Goal: Task Accomplishment & Management: Manage account settings

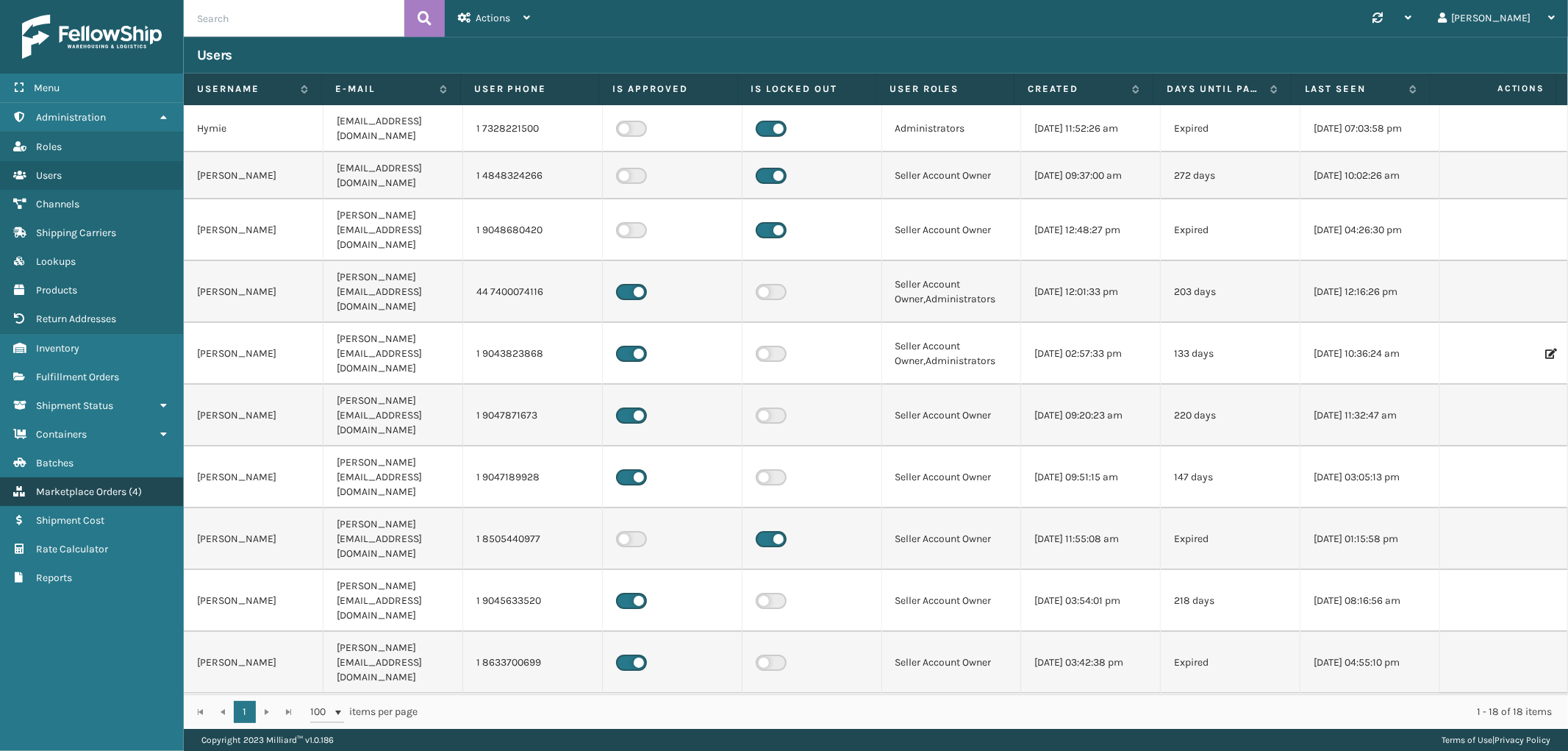
click at [92, 485] on span "Marketplace Orders" at bounding box center [82, 491] width 91 height 13
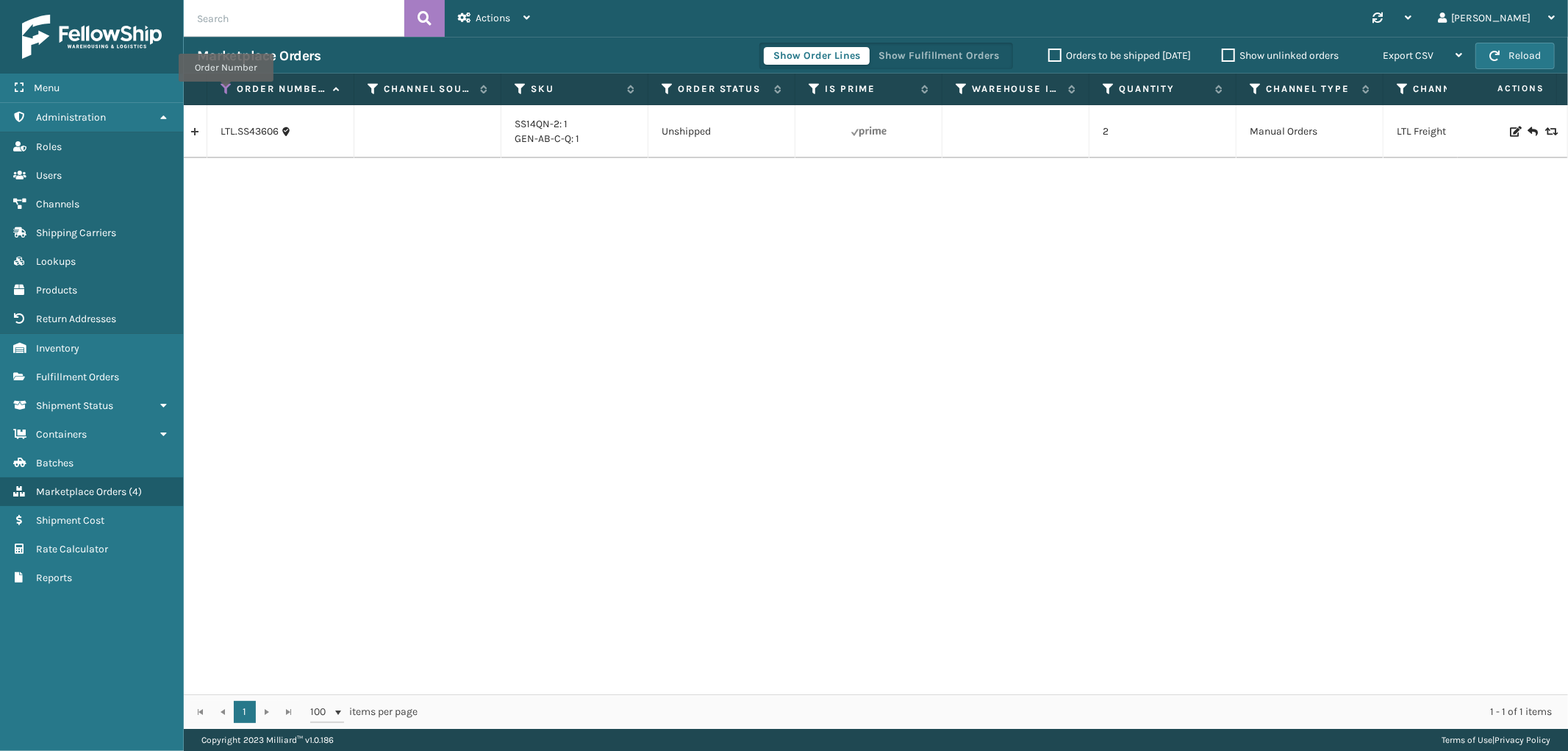
click at [226, 92] on icon at bounding box center [226, 89] width 12 height 13
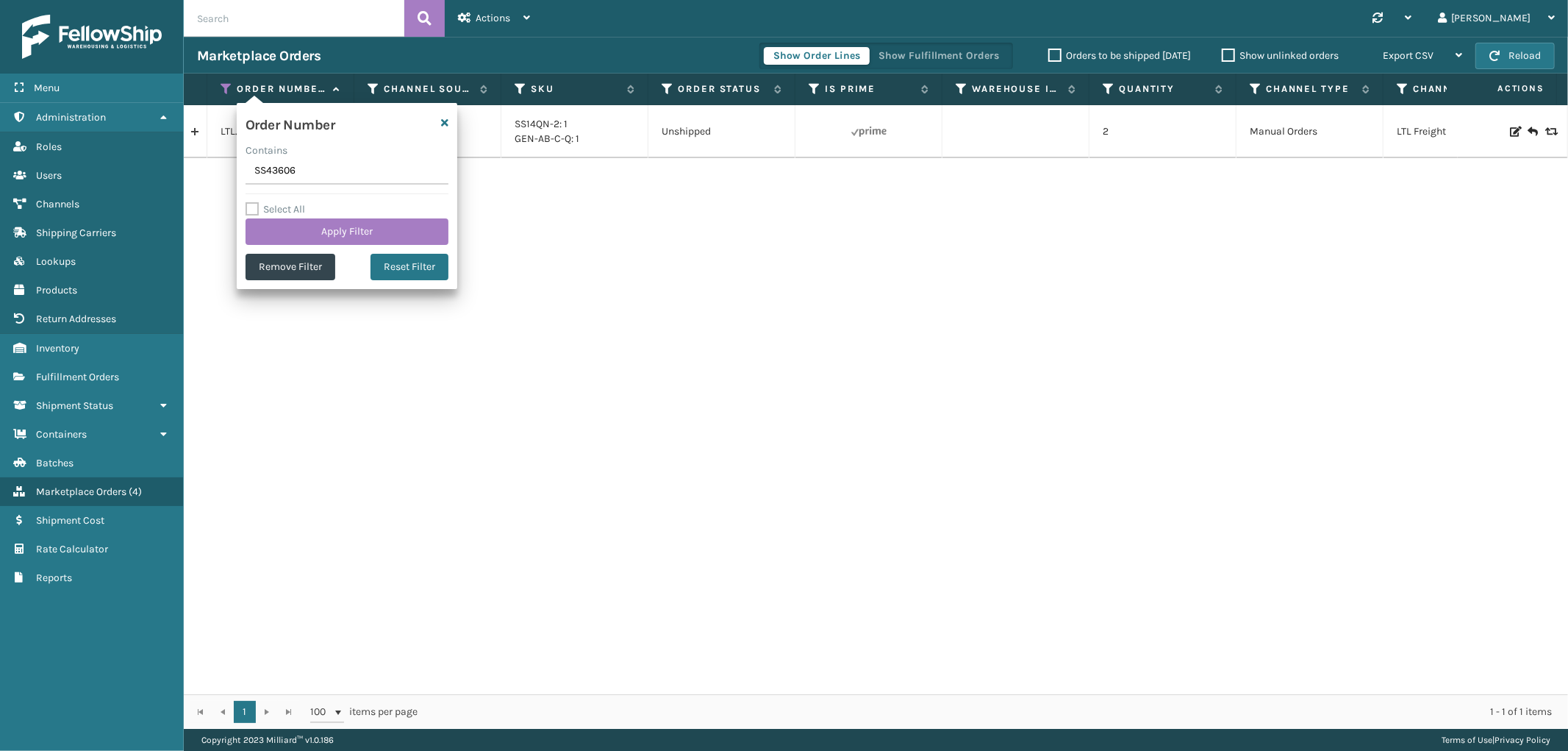
click at [276, 171] on input "SS43606" at bounding box center [347, 171] width 203 height 27
type input "200013534735454"
click at [283, 230] on button "Apply Filter" at bounding box center [347, 232] width 203 height 27
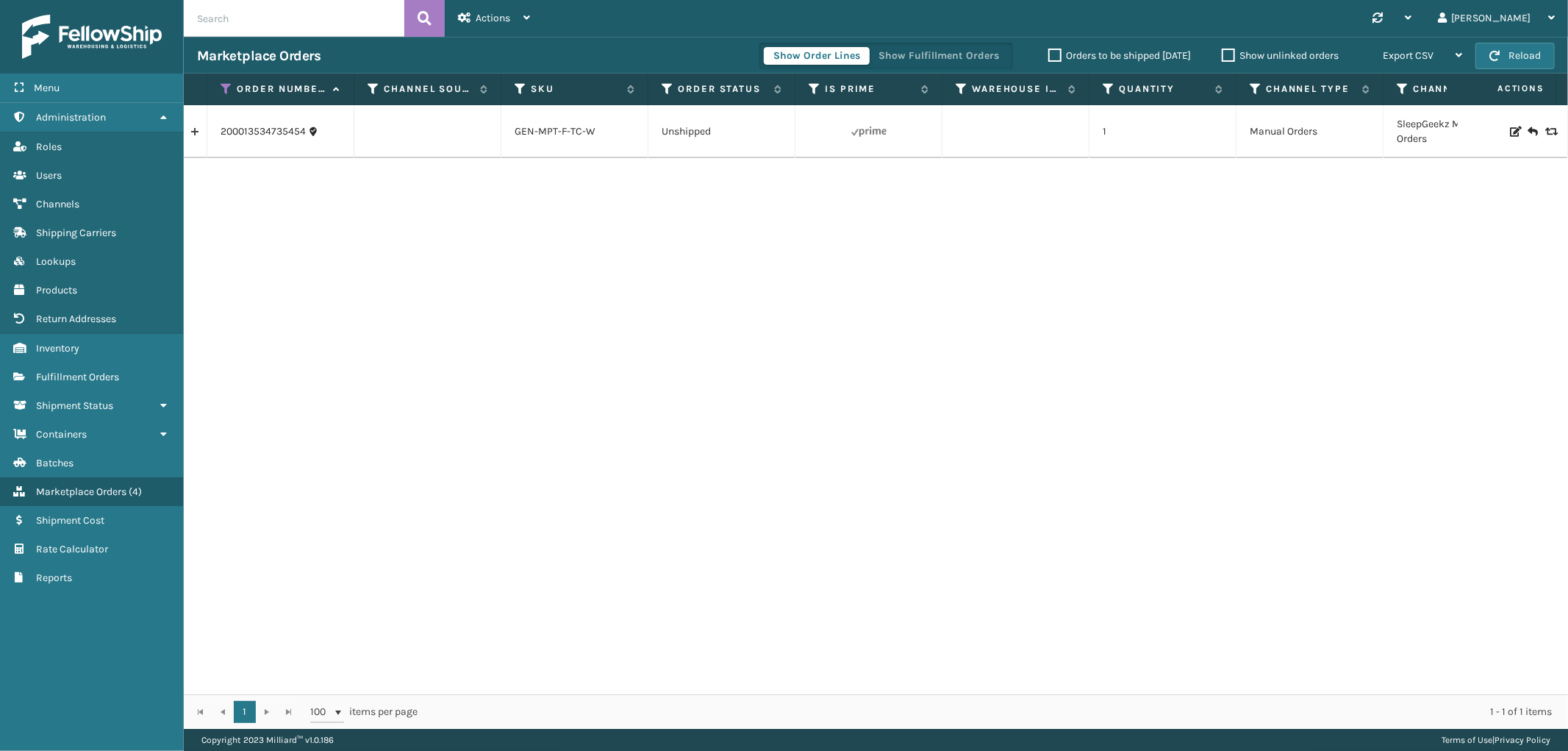
click at [199, 135] on link at bounding box center [195, 132] width 23 height 24
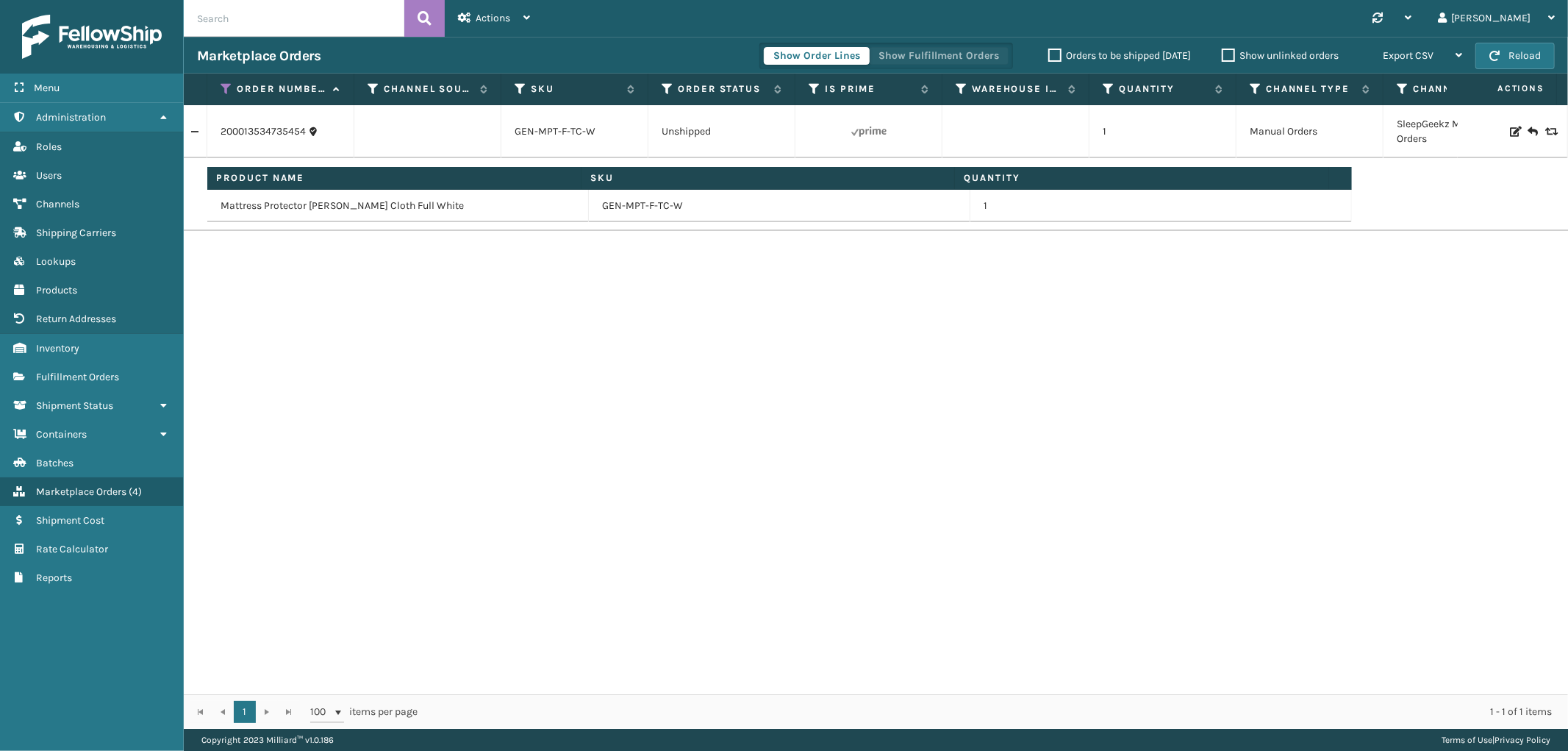
click at [931, 52] on button "Show Fulfillment Orders" at bounding box center [939, 56] width 140 height 18
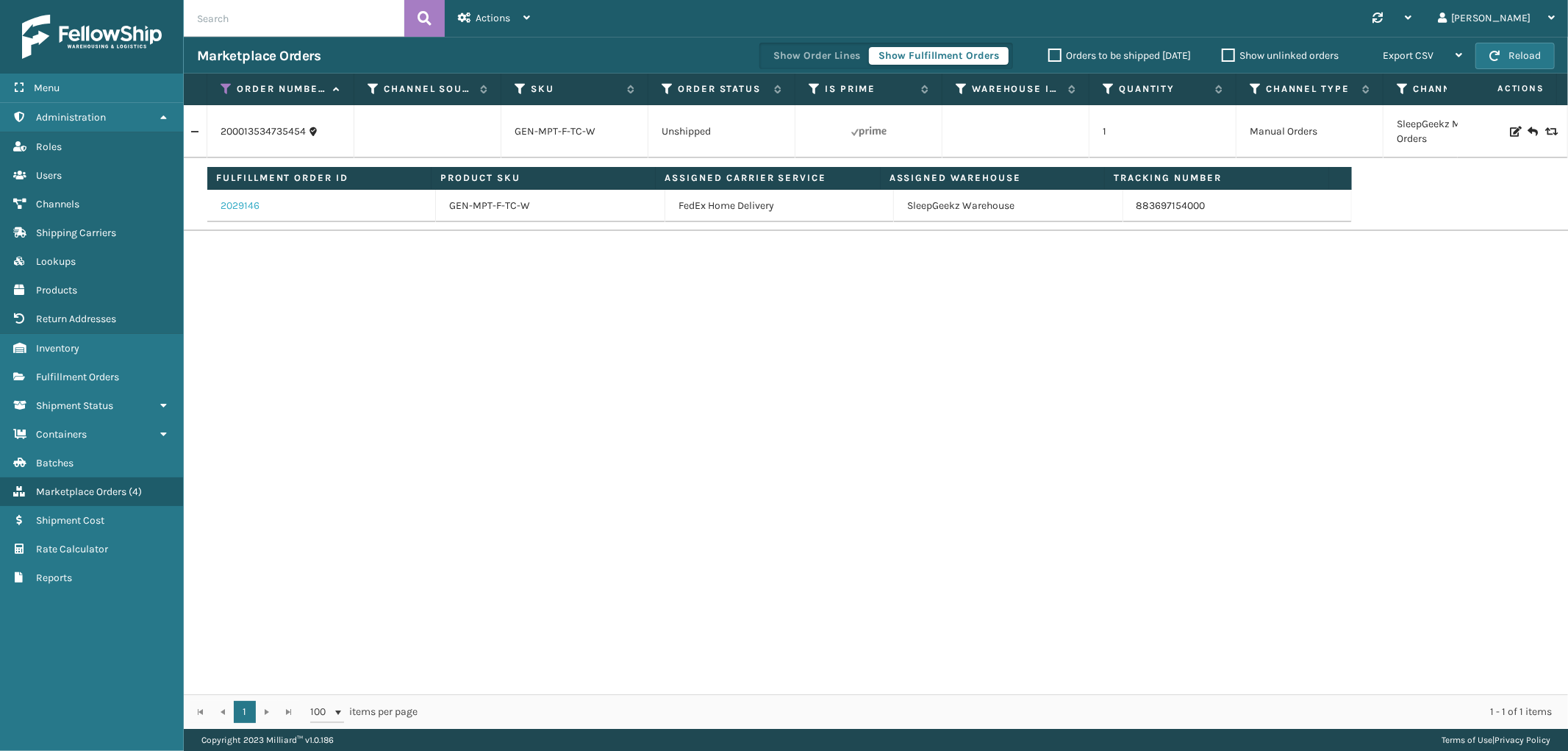
click at [251, 204] on link "2029146" at bounding box center [240, 206] width 39 height 15
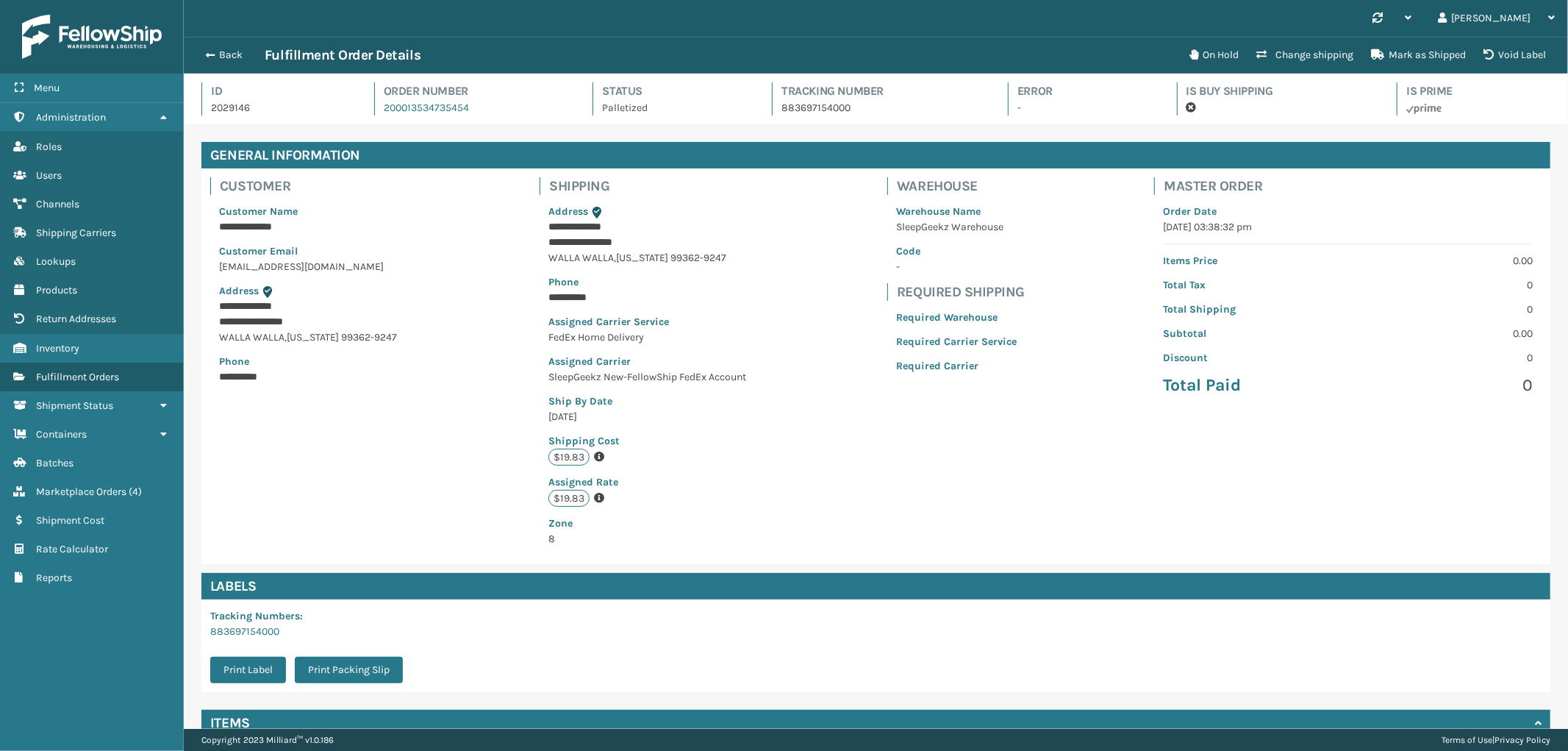
scroll to position [35, 1385]
click at [232, 101] on p "2029146" at bounding box center [279, 108] width 137 height 16
copy p "2029146"
click at [1387, 364] on p "0" at bounding box center [1445, 358] width 176 height 16
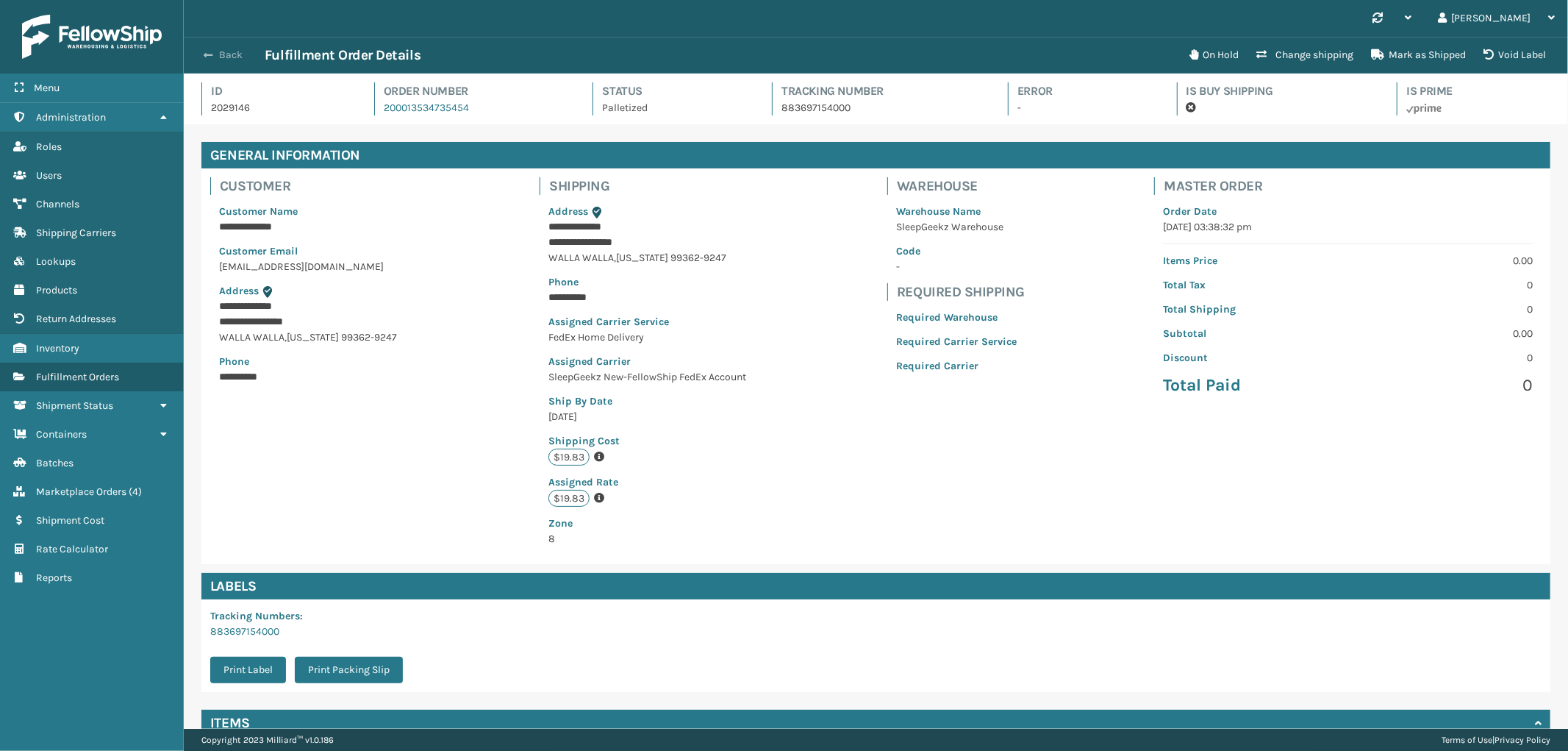
click at [223, 48] on button "Back" at bounding box center [231, 55] width 68 height 13
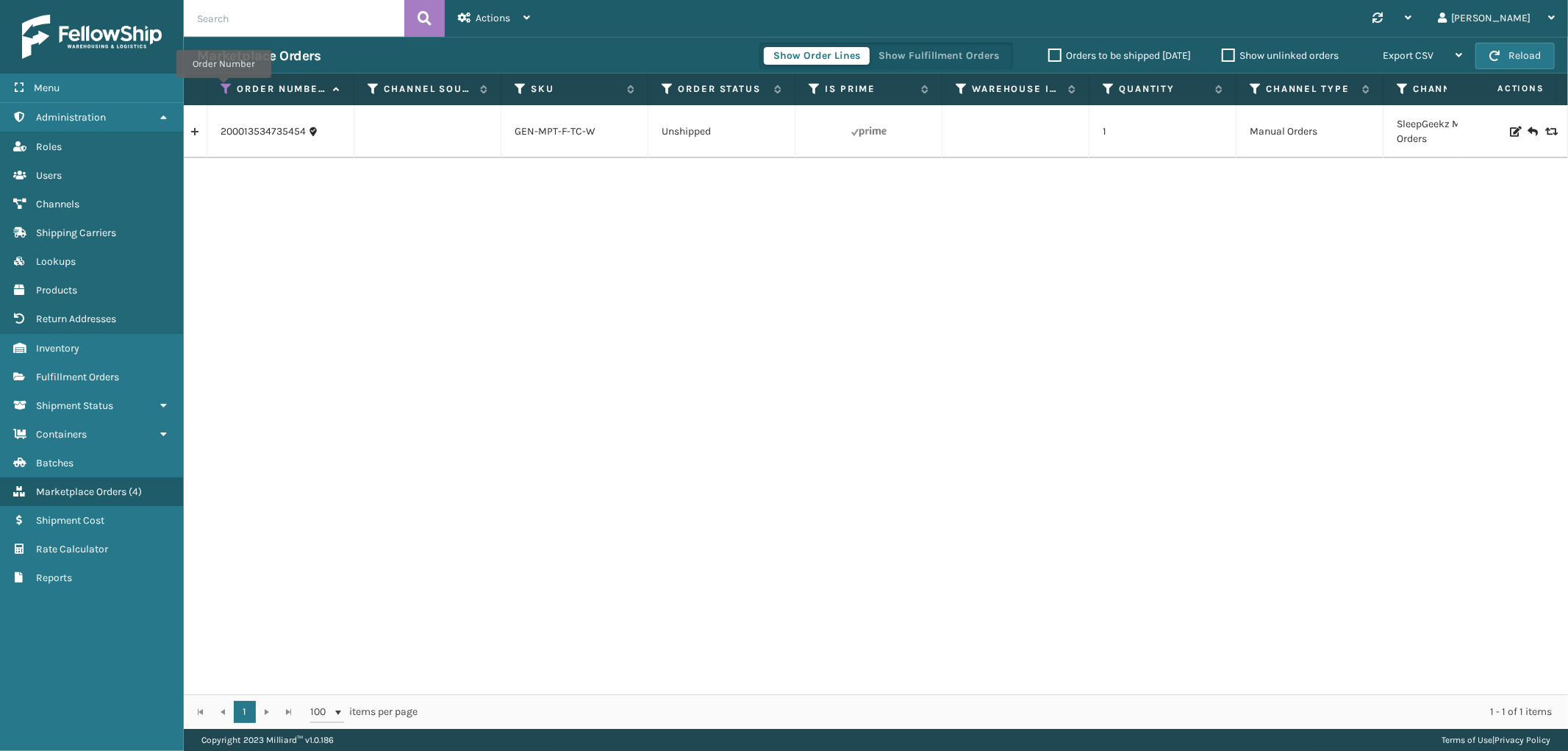
click at [223, 88] on icon at bounding box center [226, 89] width 12 height 13
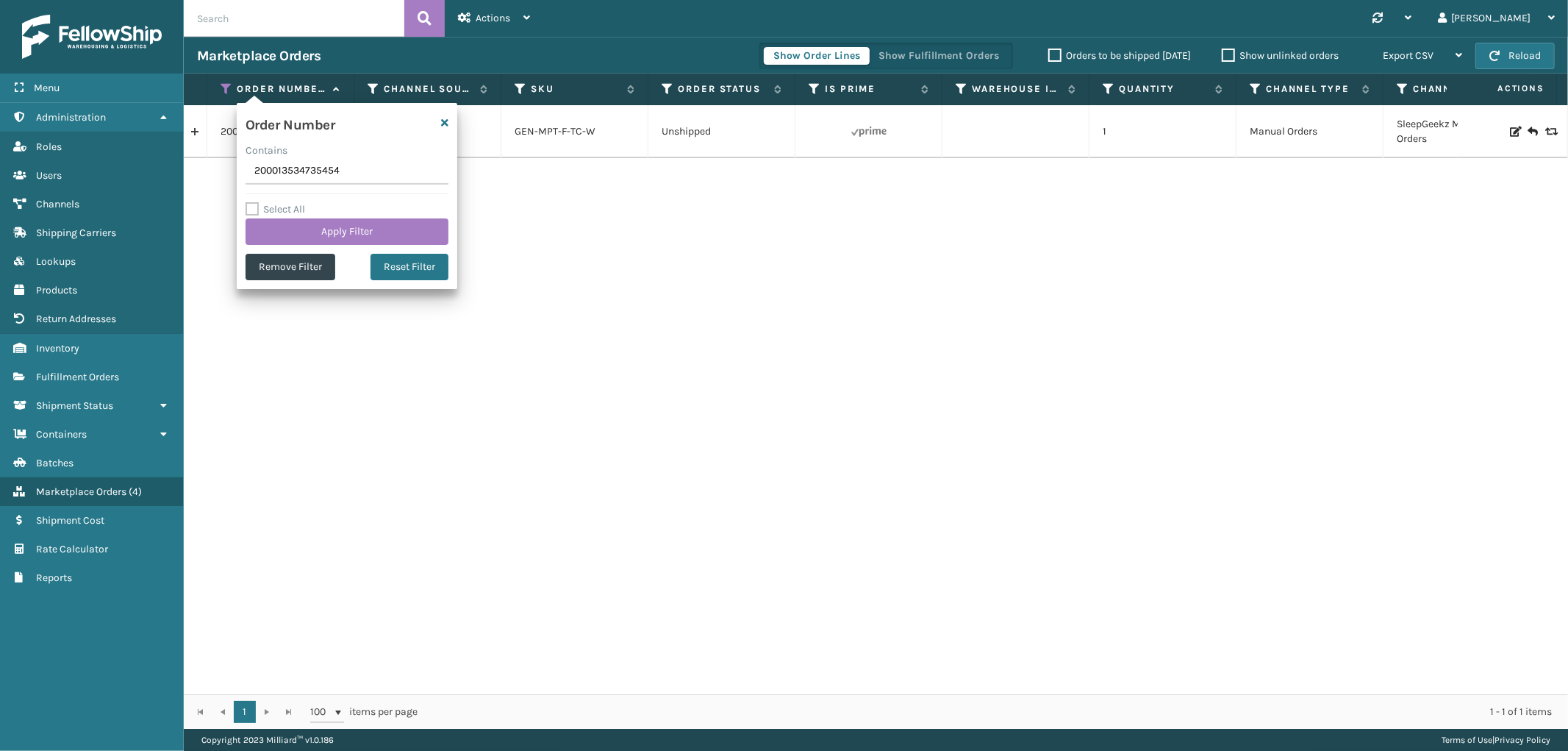
click at [278, 179] on input "200013534735454" at bounding box center [347, 171] width 203 height 27
type input "SG12308"
click at [275, 225] on button "Apply Filter" at bounding box center [347, 232] width 203 height 27
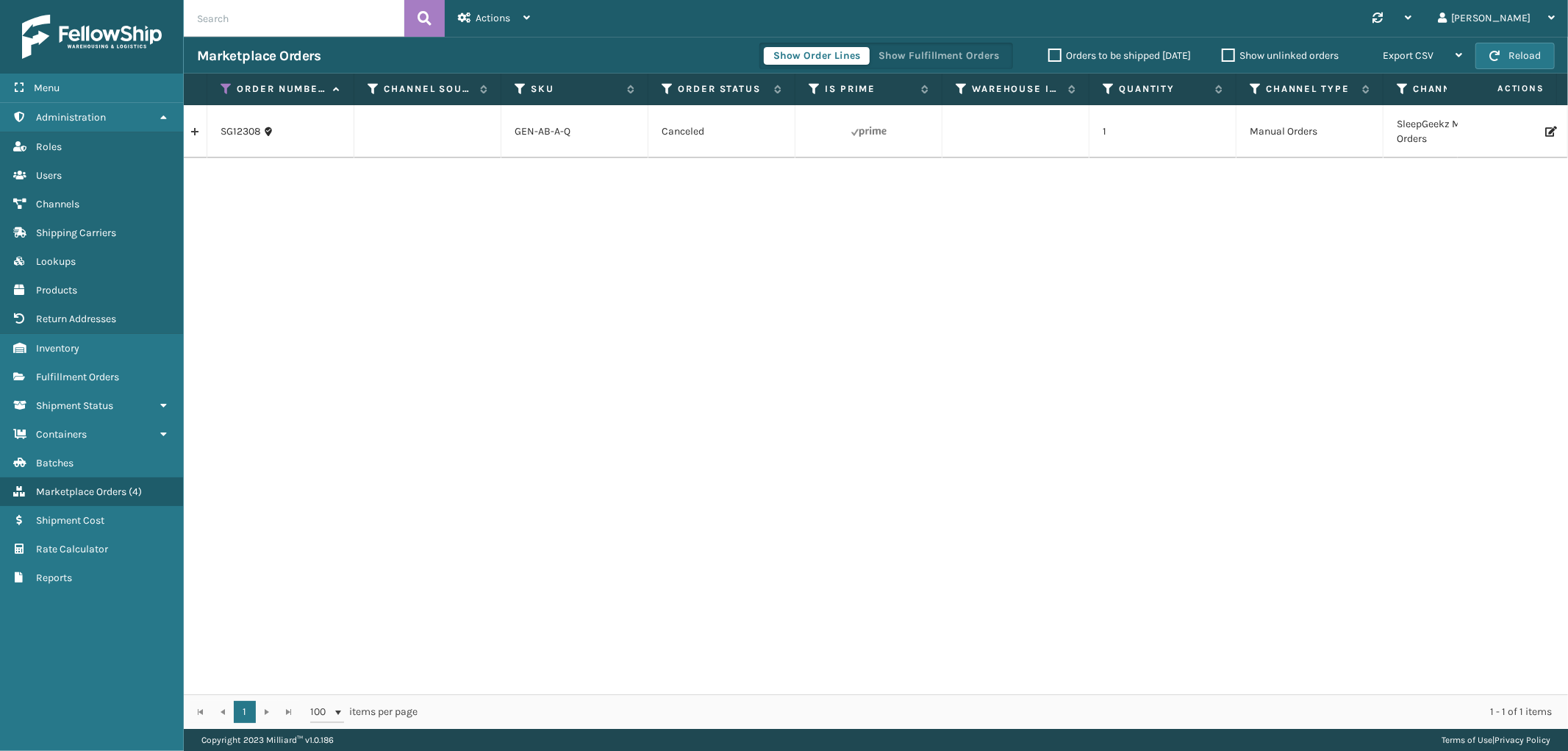
click at [197, 130] on link at bounding box center [195, 132] width 23 height 24
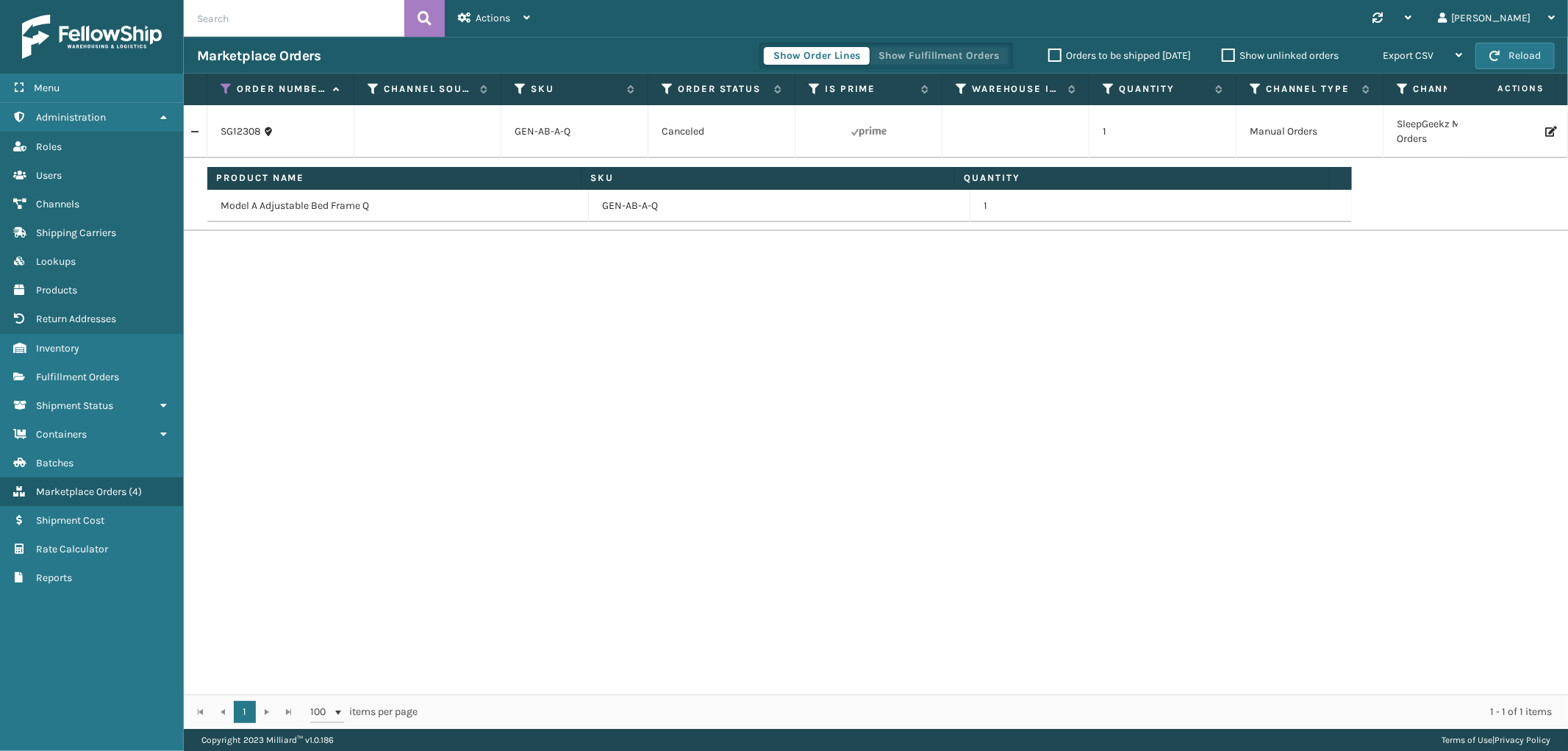
click at [941, 62] on button "Show Fulfillment Orders" at bounding box center [939, 56] width 140 height 18
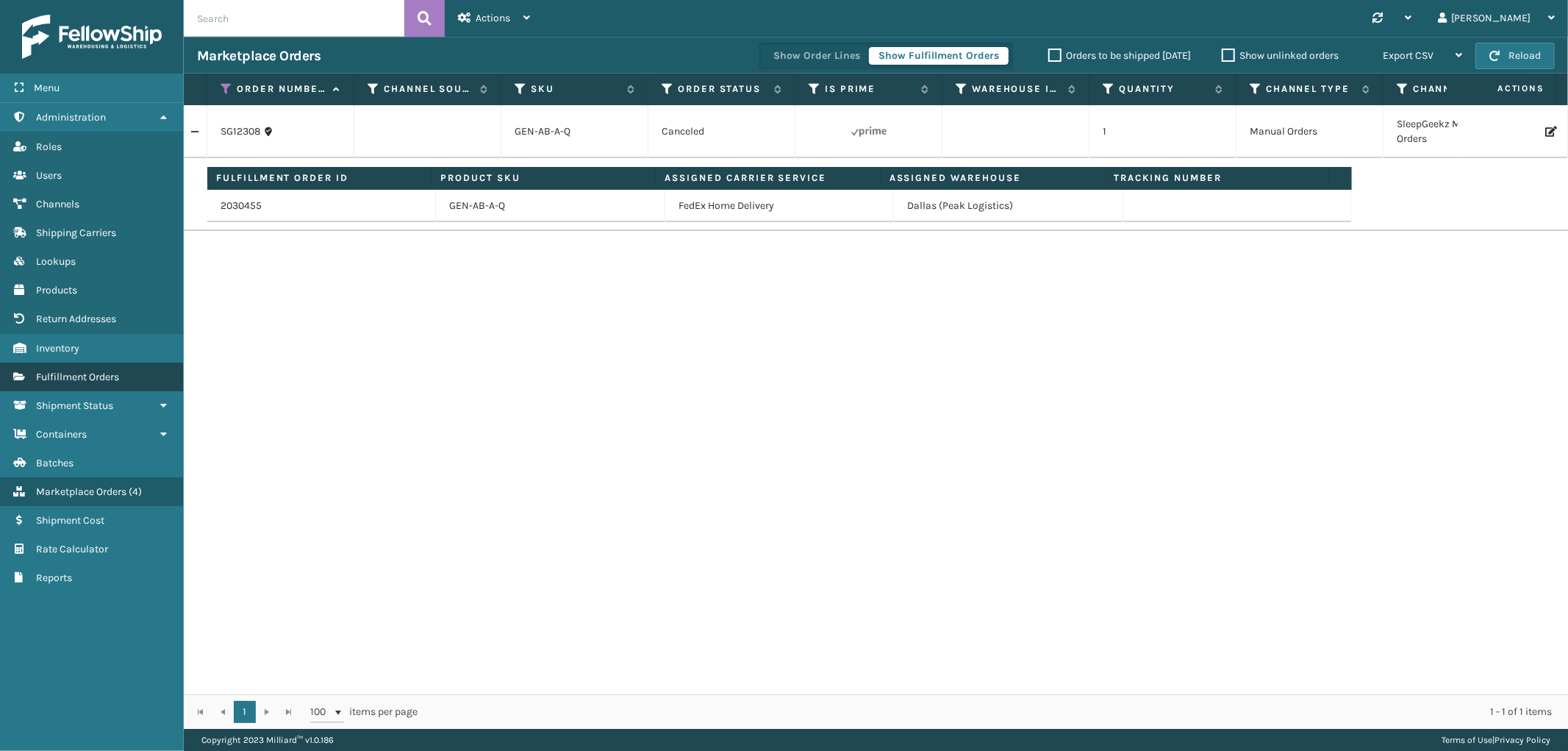
click at [76, 370] on span "Fulfillment Orders" at bounding box center [78, 376] width 83 height 13
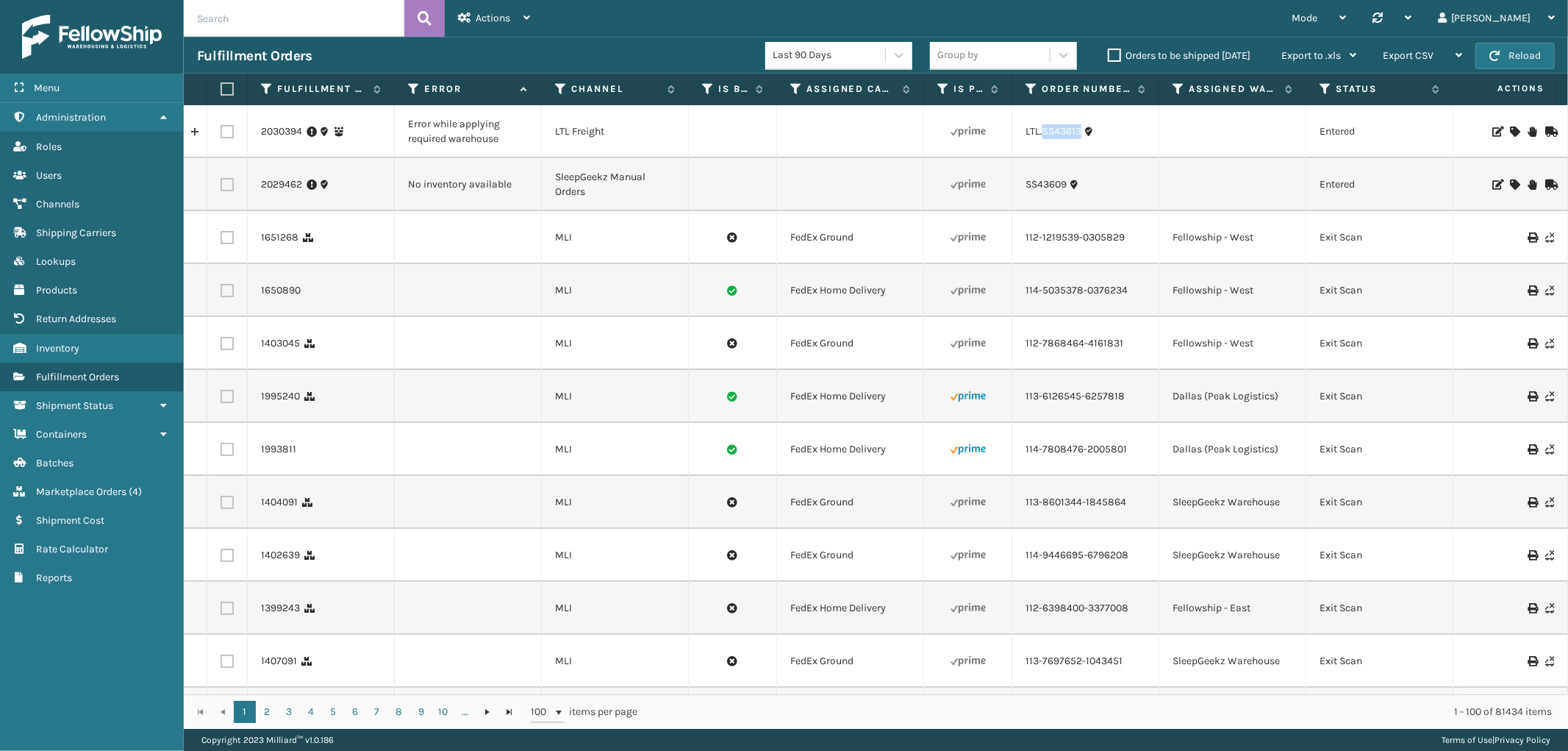
drag, startPoint x: 1084, startPoint y: 140, endPoint x: 1041, endPoint y: 144, distance: 43.2
click at [1041, 144] on td "LTL.SS43613" at bounding box center [1086, 131] width 147 height 53
copy link "SS43613"
drag, startPoint x: 1509, startPoint y: 128, endPoint x: 1501, endPoint y: 131, distance: 8.5
click at [1509, 128] on div at bounding box center [1513, 131] width 83 height 10
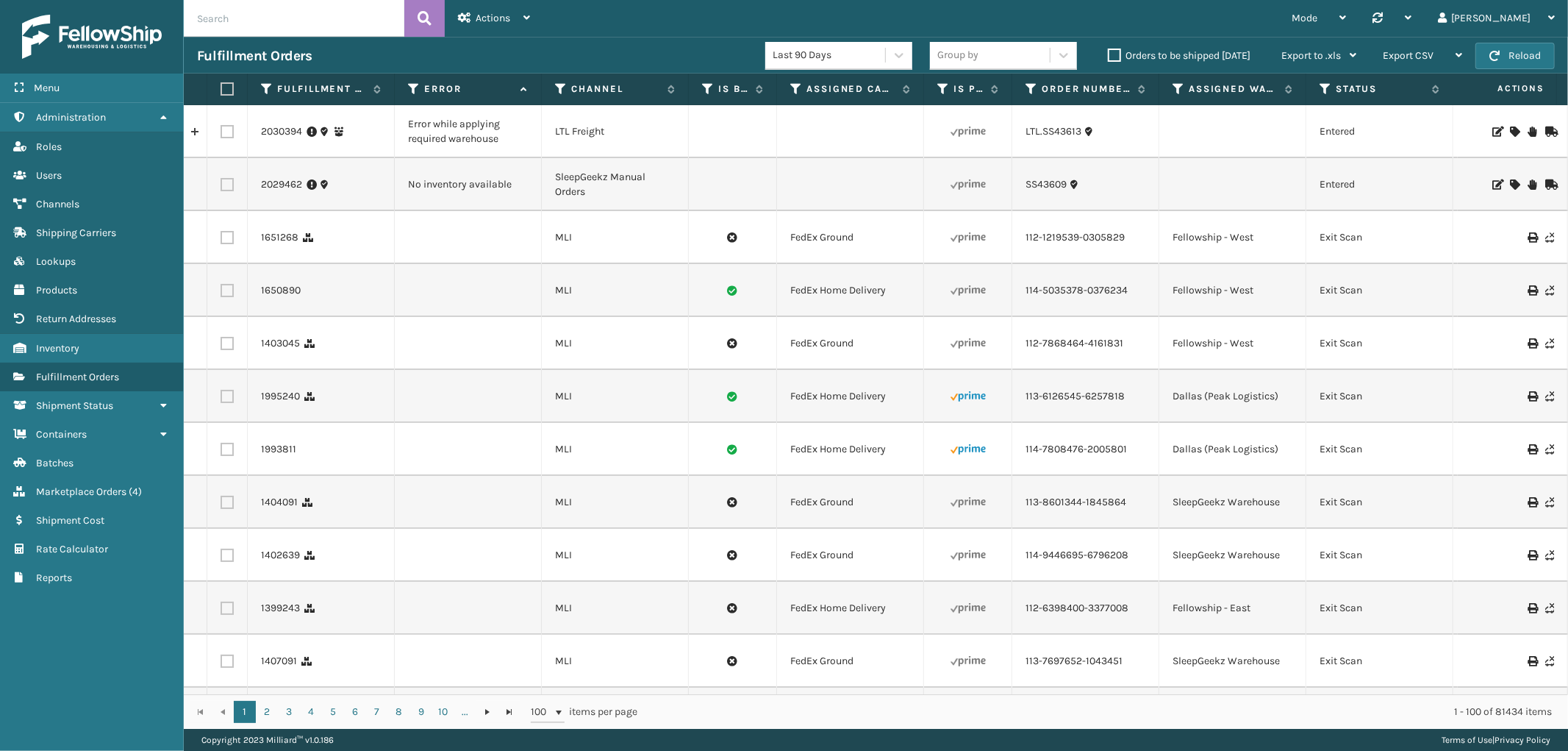
click at [1510, 131] on icon at bounding box center [1515, 131] width 9 height 10
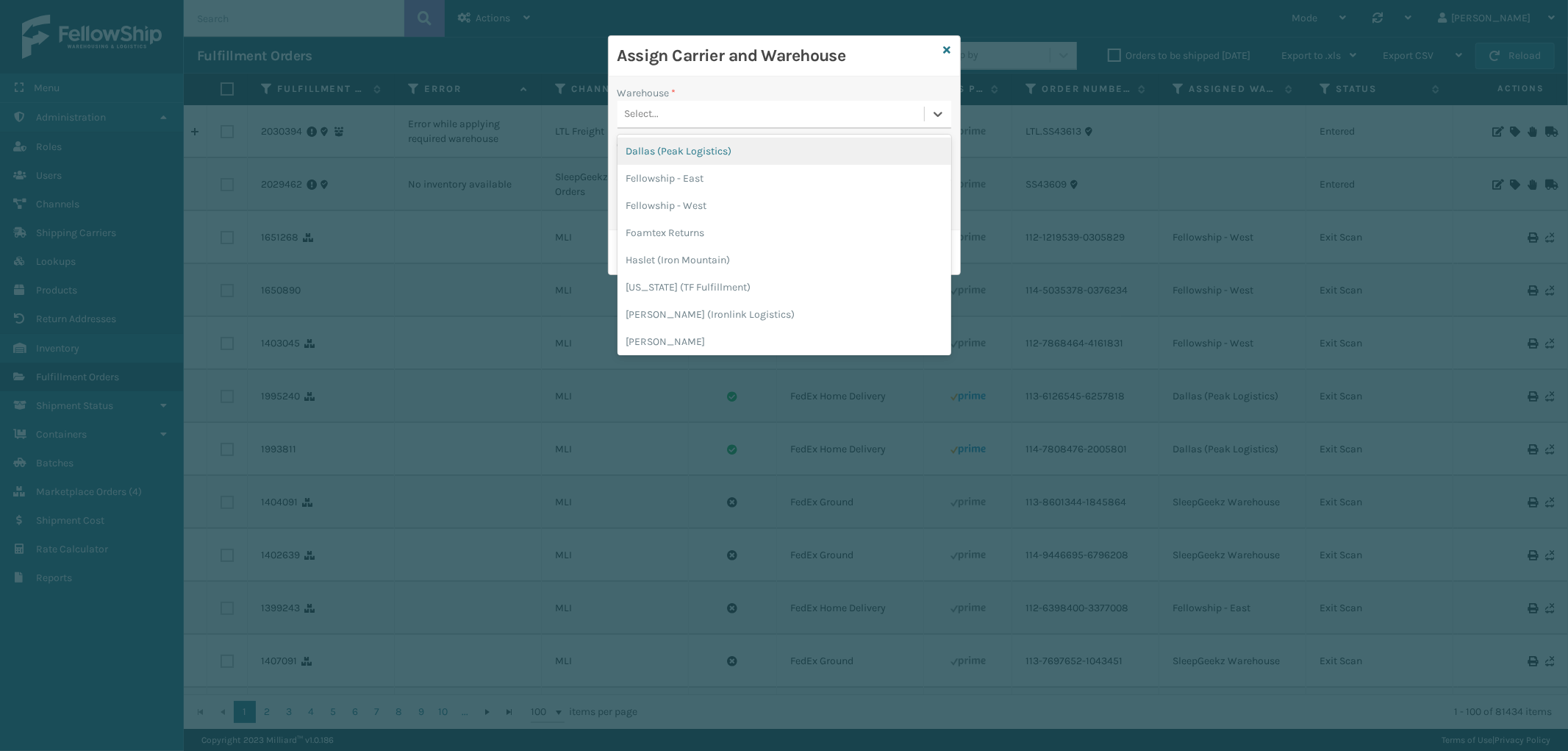
click at [725, 108] on div "Select..." at bounding box center [770, 114] width 306 height 24
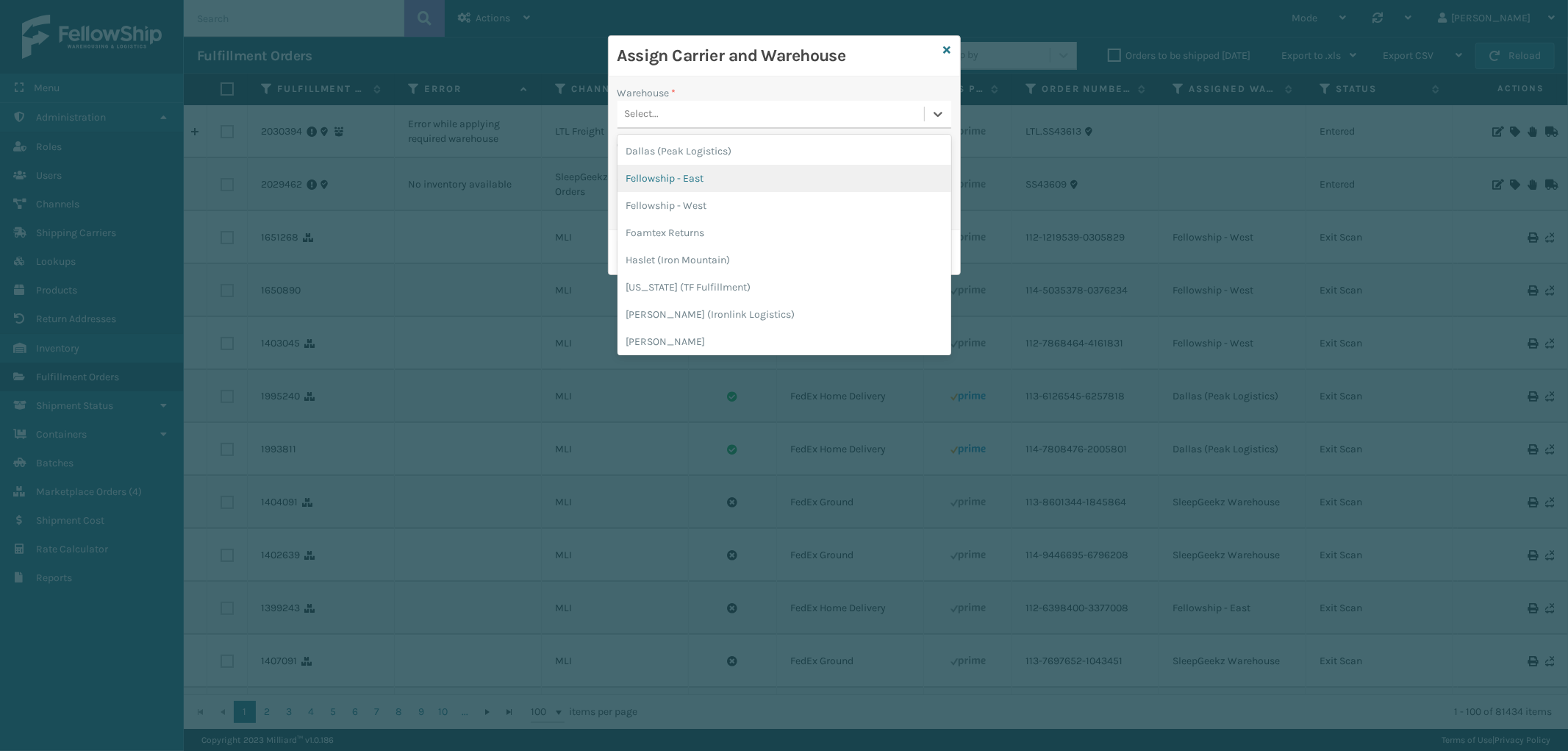
click at [707, 177] on div "Fellowship - East" at bounding box center [784, 178] width 334 height 27
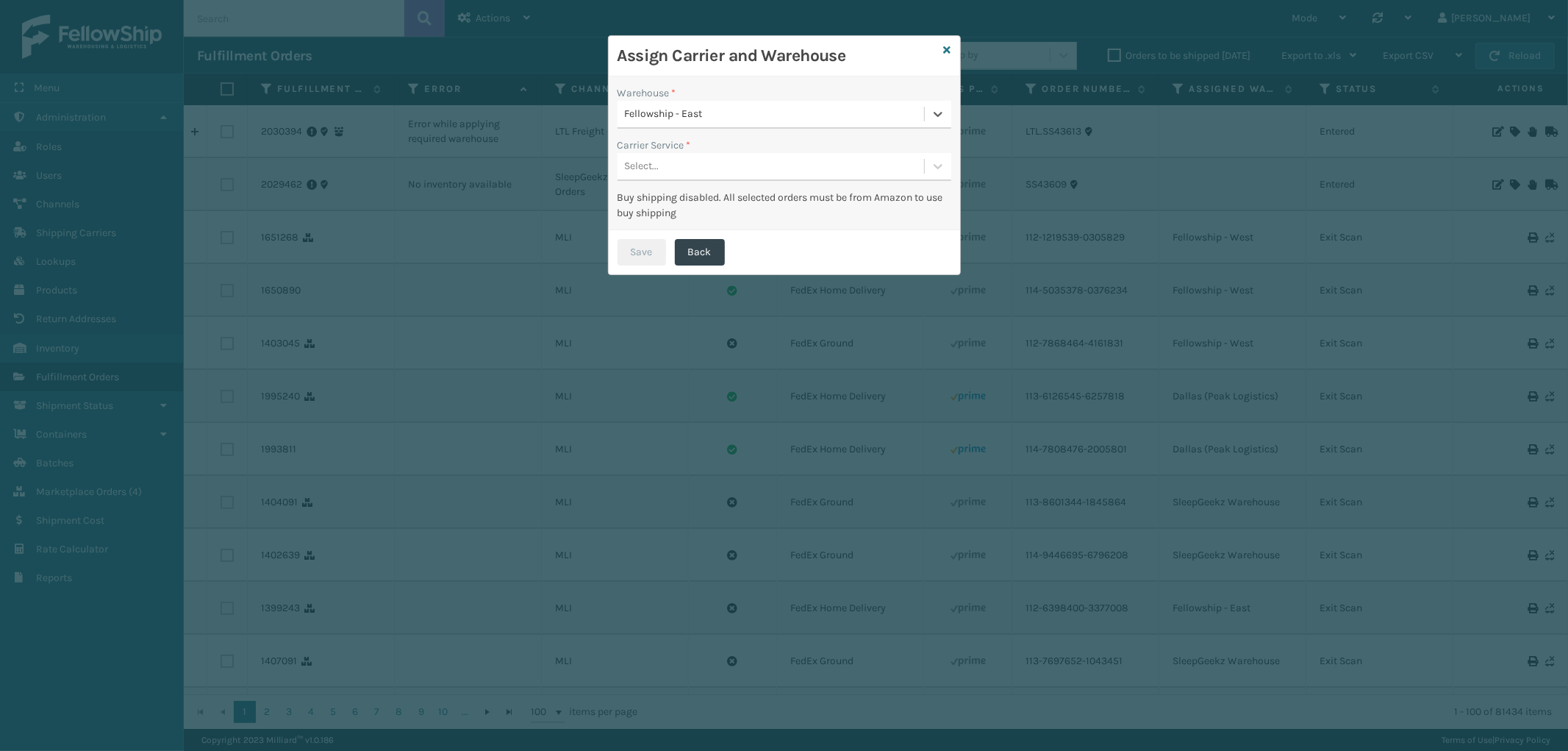
click at [717, 162] on div "Select..." at bounding box center [770, 166] width 306 height 24
click at [695, 197] on div "LTL" at bounding box center [784, 203] width 334 height 27
click at [660, 249] on button "Save" at bounding box center [641, 252] width 48 height 27
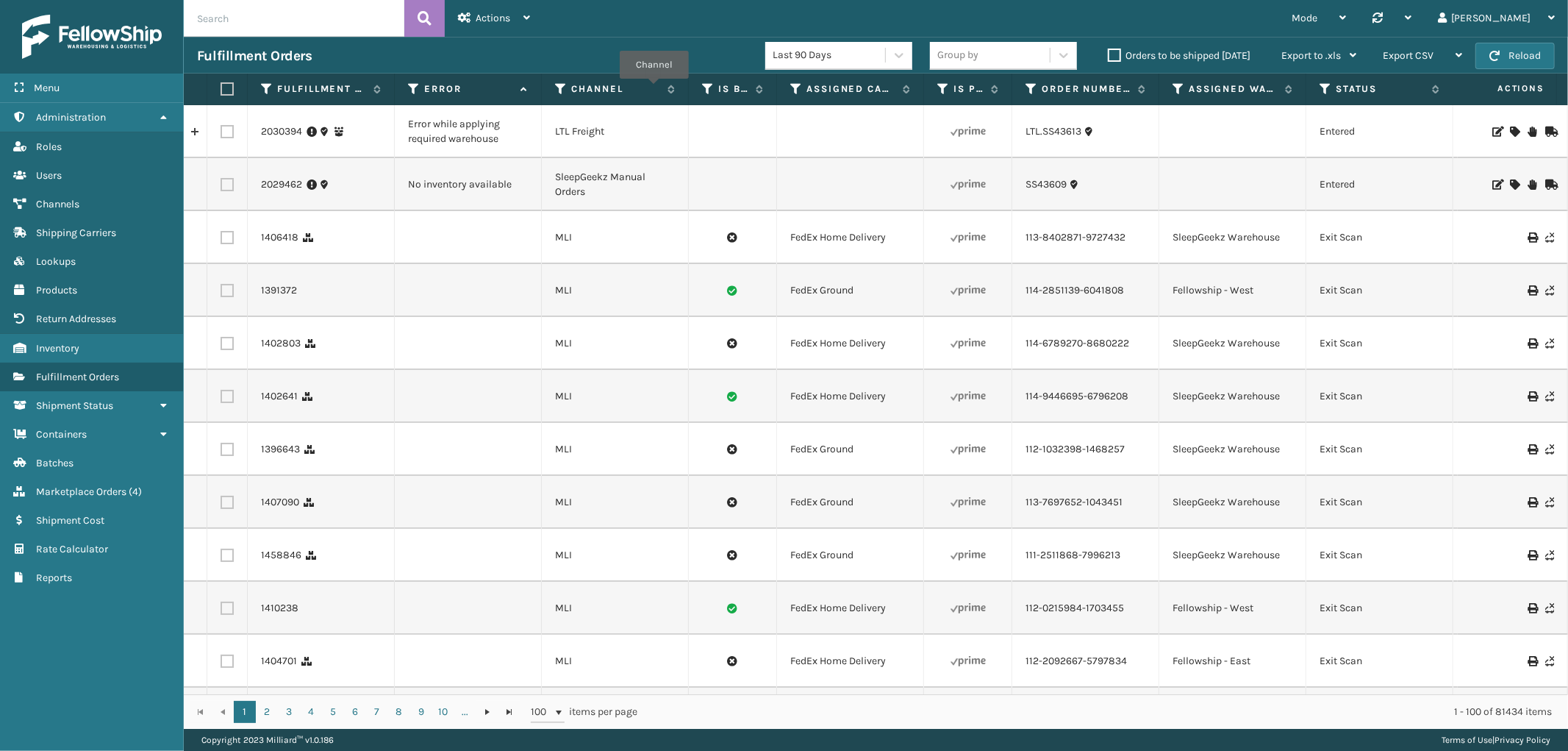
scroll to position [0, 1201]
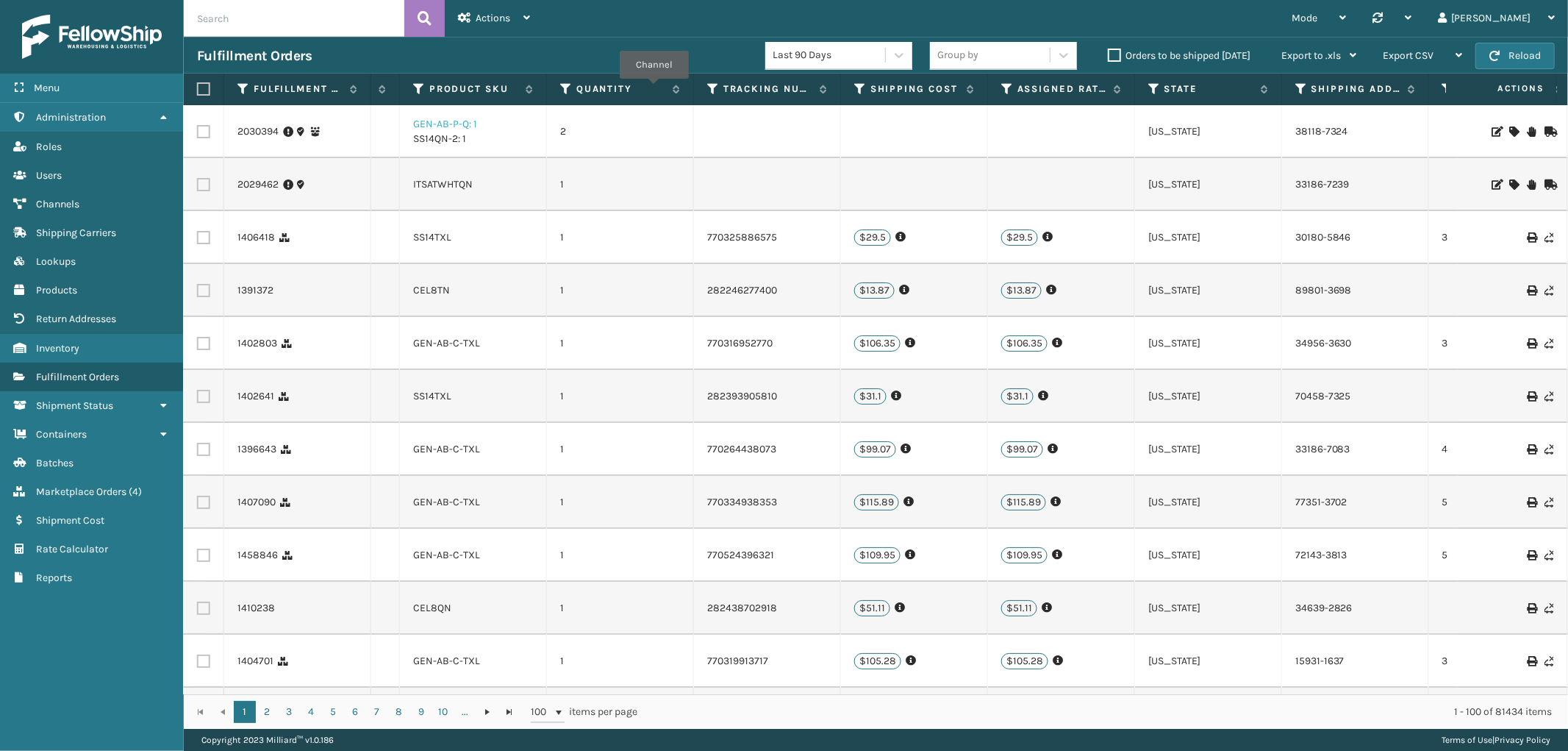
click at [434, 122] on link "GEN-AB-P-Q: 1" at bounding box center [445, 124] width 64 height 13
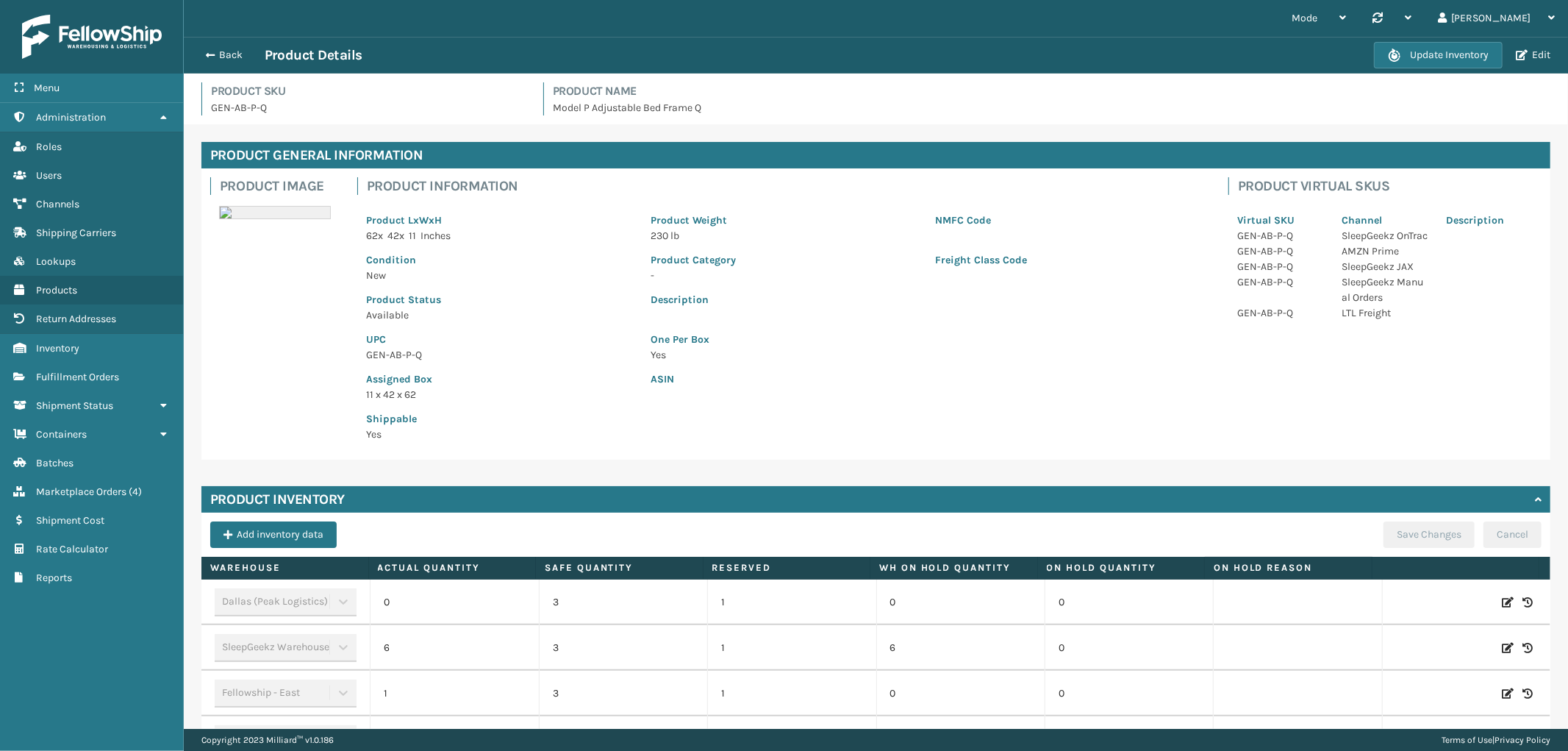
click at [1486, 706] on td at bounding box center [1466, 693] width 168 height 45
click at [1502, 695] on icon at bounding box center [1508, 693] width 12 height 15
click at [510, 693] on span "Increase value" at bounding box center [516, 695] width 12 height 12
type input "2"
click at [1392, 689] on button "ADD" at bounding box center [1411, 693] width 37 height 18
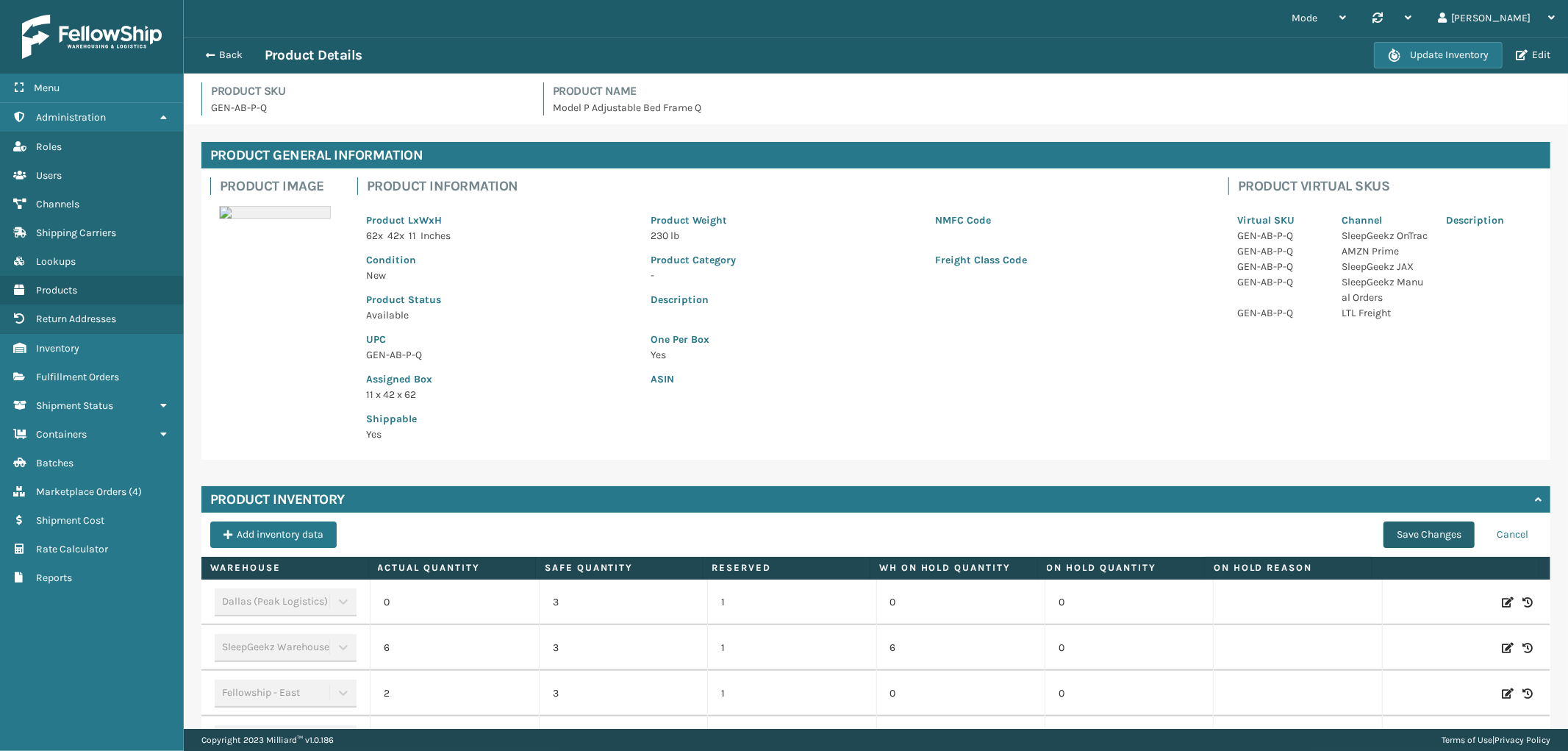
click at [1431, 531] on button "Save Changes" at bounding box center [1429, 534] width 91 height 27
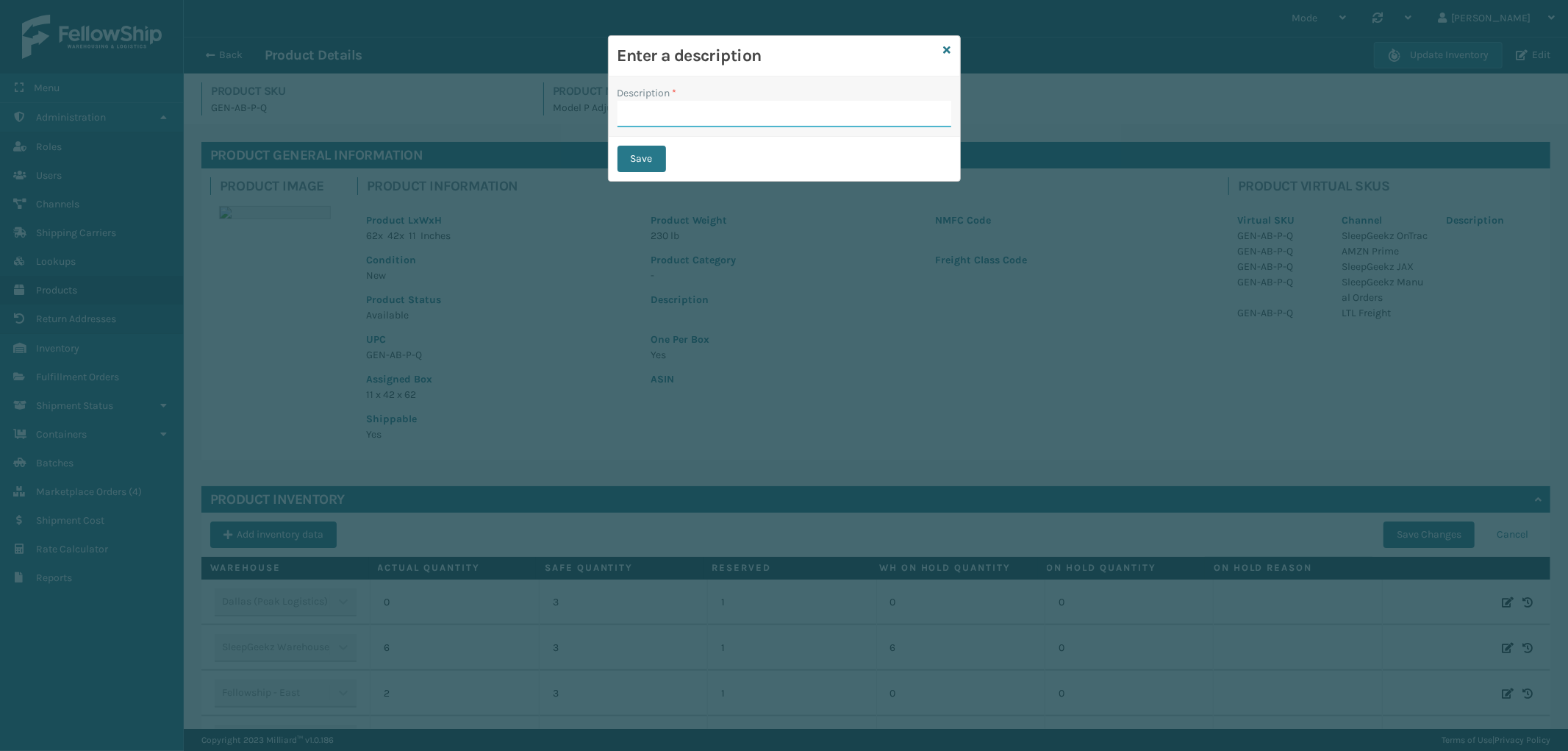
click at [686, 116] on input "Description *" at bounding box center [784, 114] width 334 height 27
type input "from inventory"
click at [649, 163] on button "Save" at bounding box center [641, 159] width 48 height 27
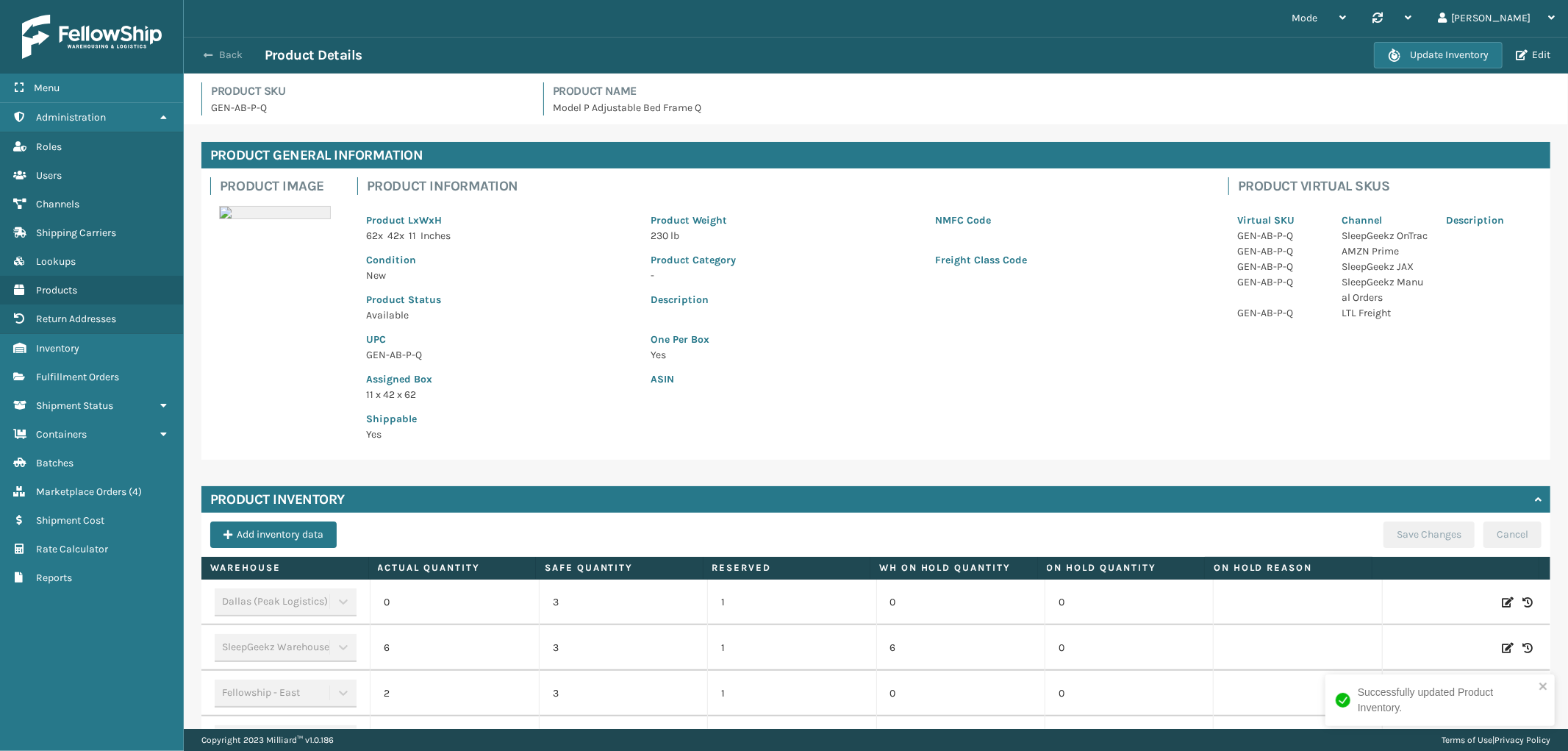
click at [220, 53] on button "Back" at bounding box center [231, 55] width 68 height 13
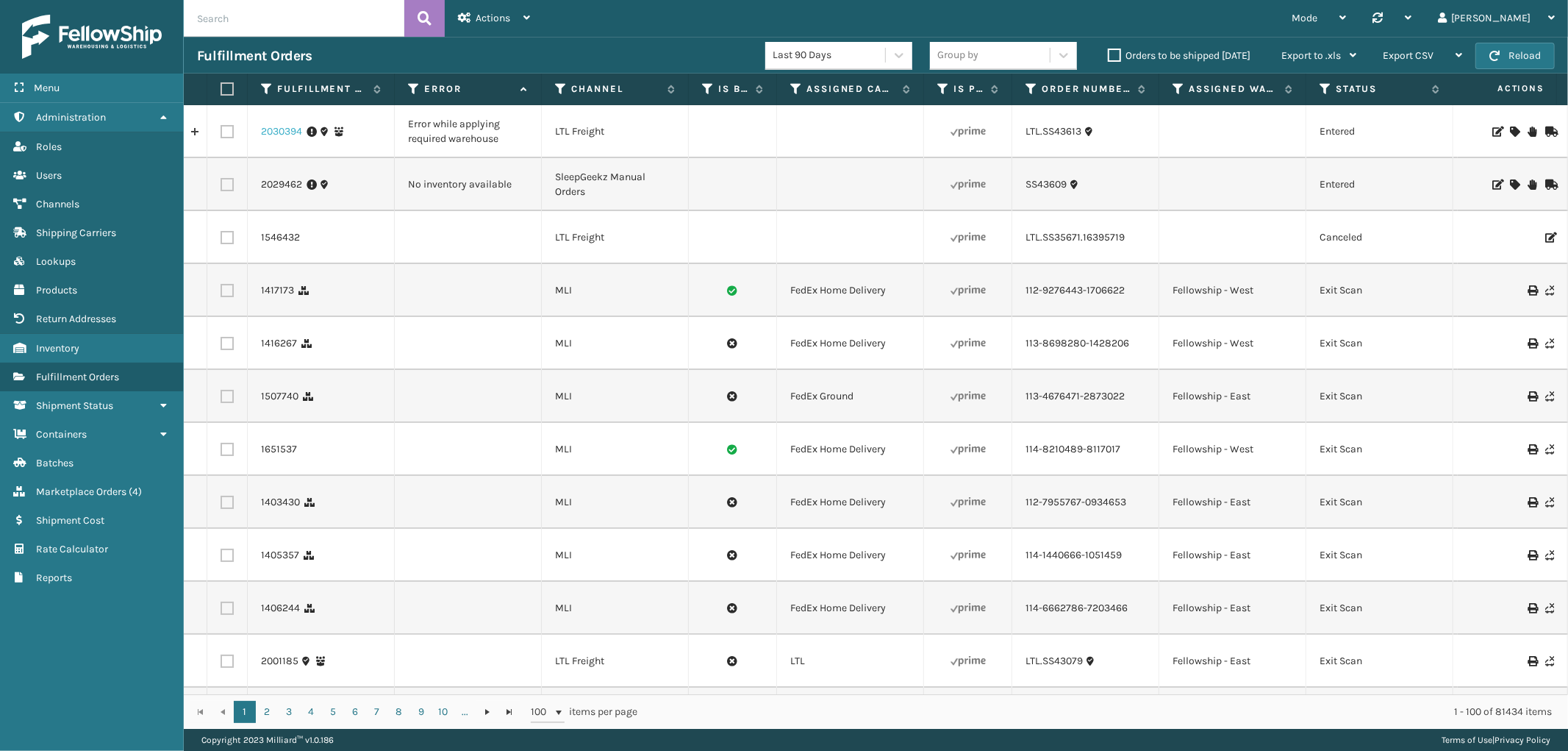
click at [269, 134] on link "2030394" at bounding box center [281, 131] width 41 height 15
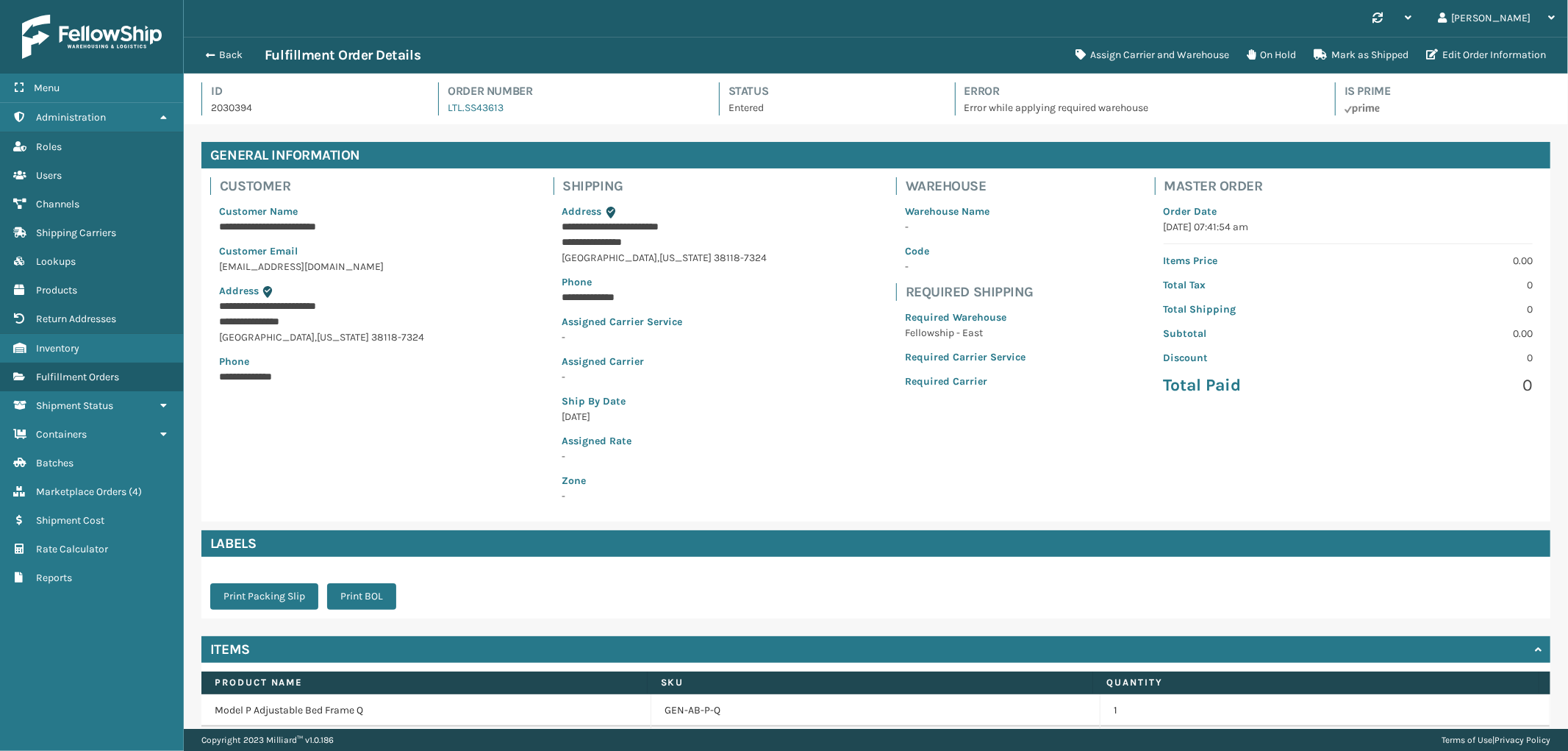
scroll to position [35, 1385]
click at [1170, 61] on button "Assign Carrier and Warehouse" at bounding box center [1152, 55] width 171 height 30
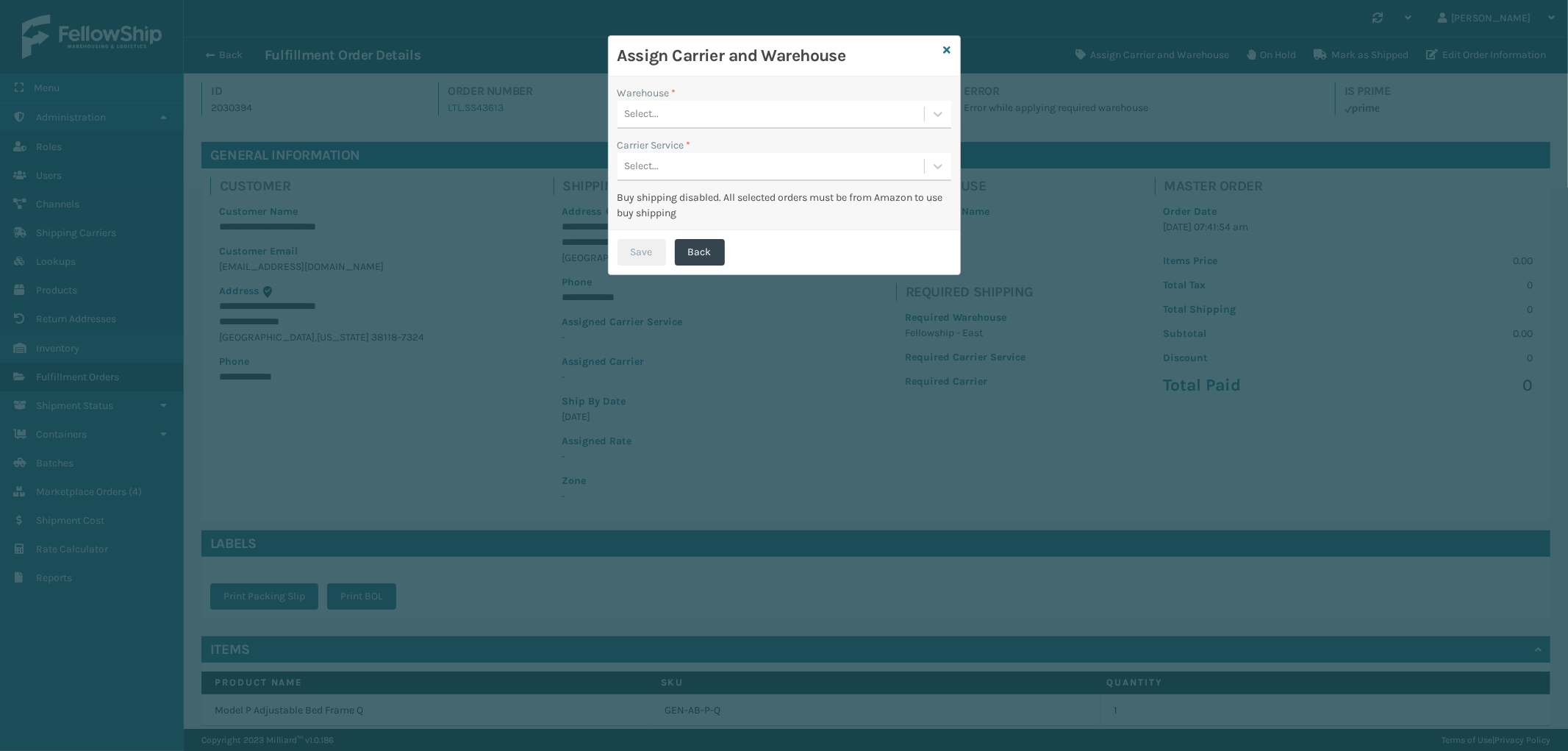
click at [798, 115] on div "Select..." at bounding box center [770, 114] width 306 height 24
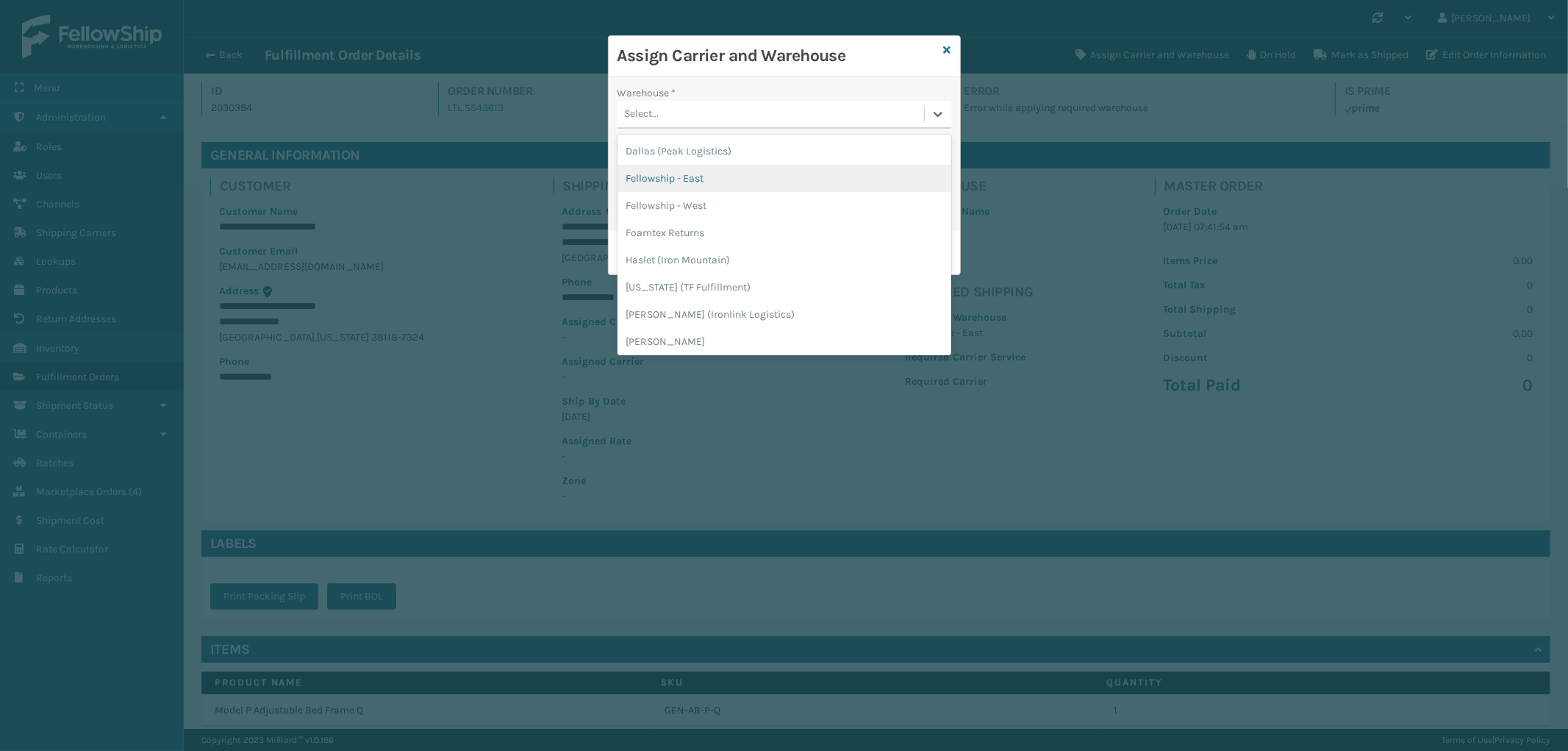
click at [745, 173] on div "Fellowship - East" at bounding box center [784, 178] width 334 height 27
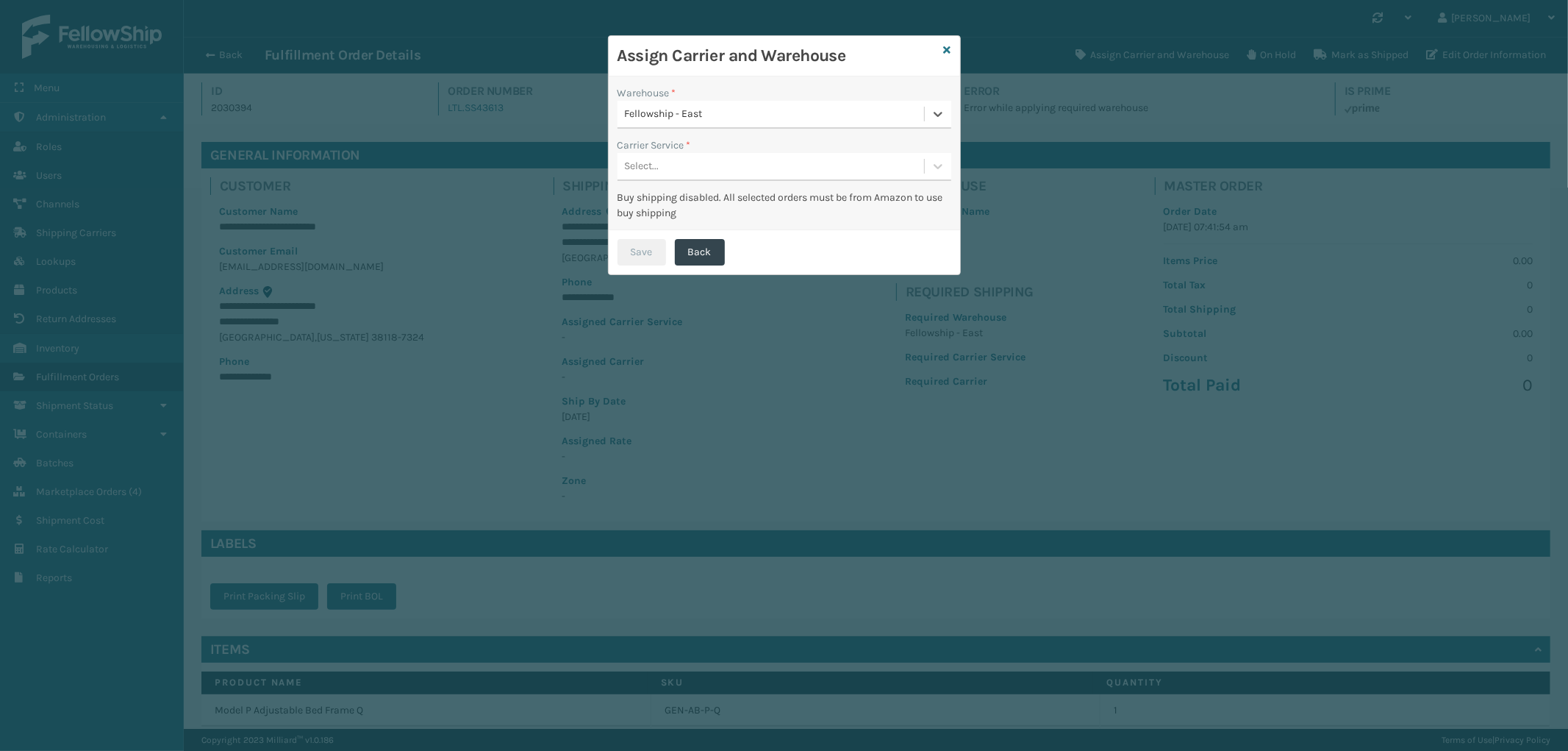
click at [749, 169] on div "Select..." at bounding box center [770, 166] width 306 height 24
click at [729, 195] on div "LTL" at bounding box center [784, 203] width 334 height 27
click at [652, 241] on button "Save" at bounding box center [641, 252] width 48 height 27
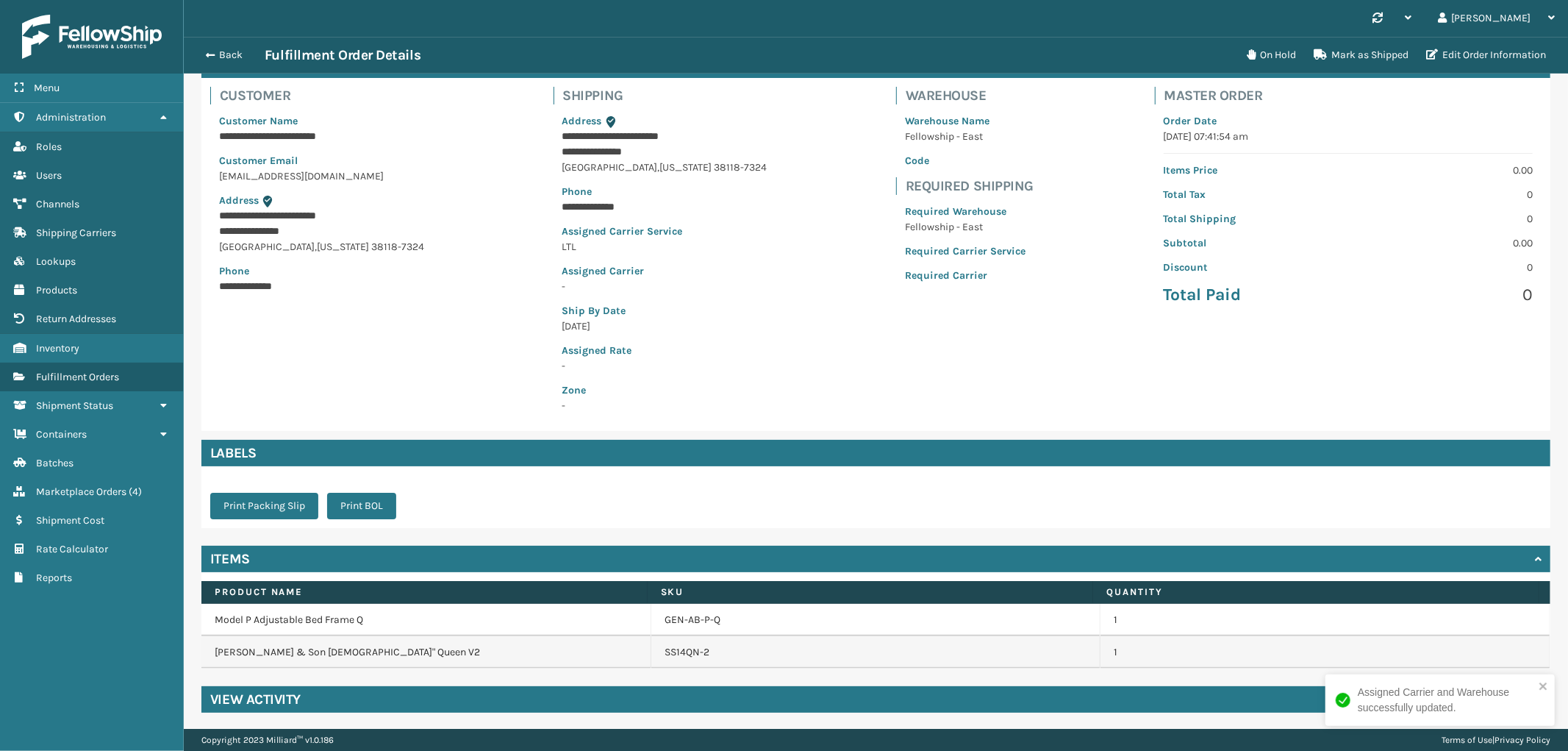
scroll to position [91, 0]
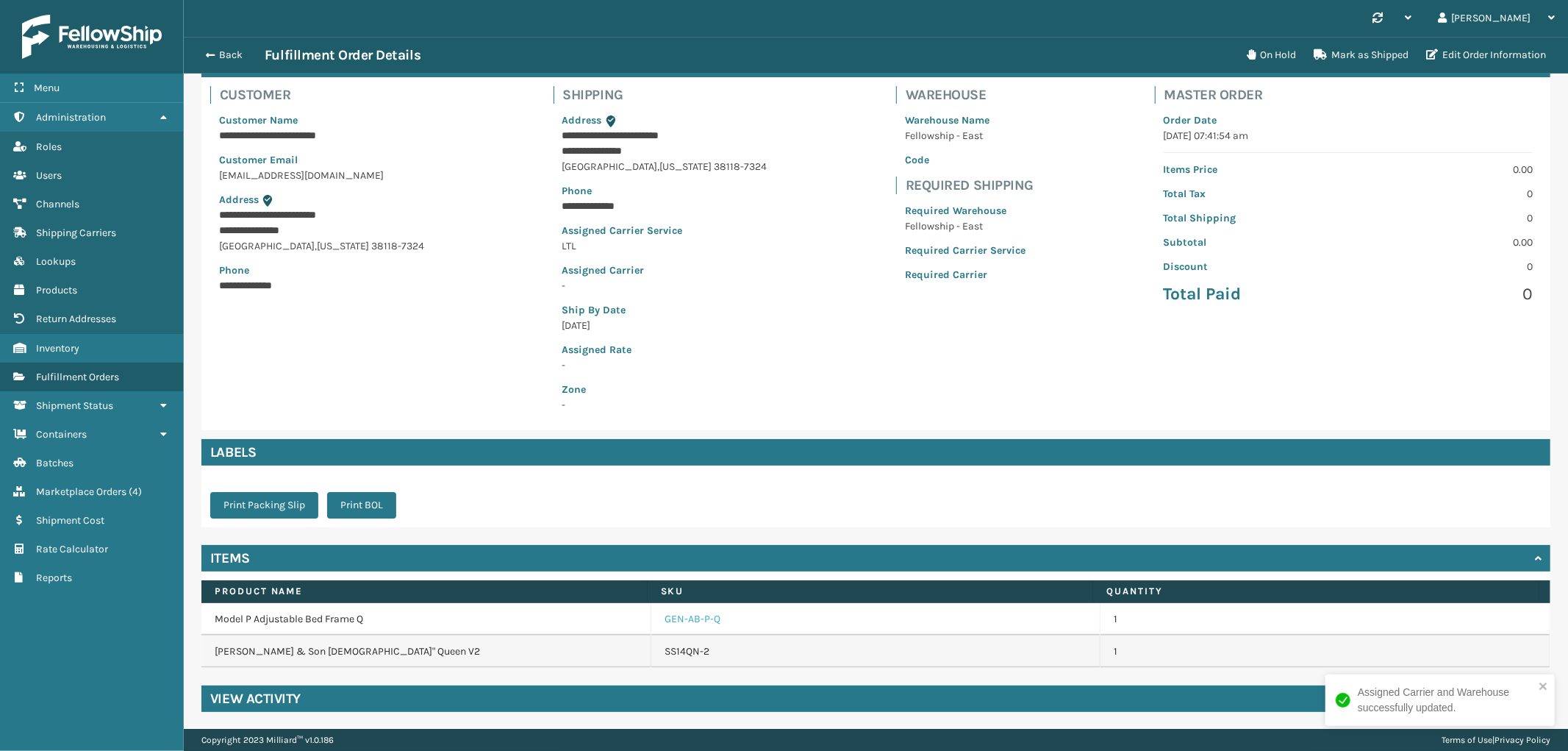
click at [677, 614] on link "GEN-AB-P-Q" at bounding box center [692, 619] width 56 height 15
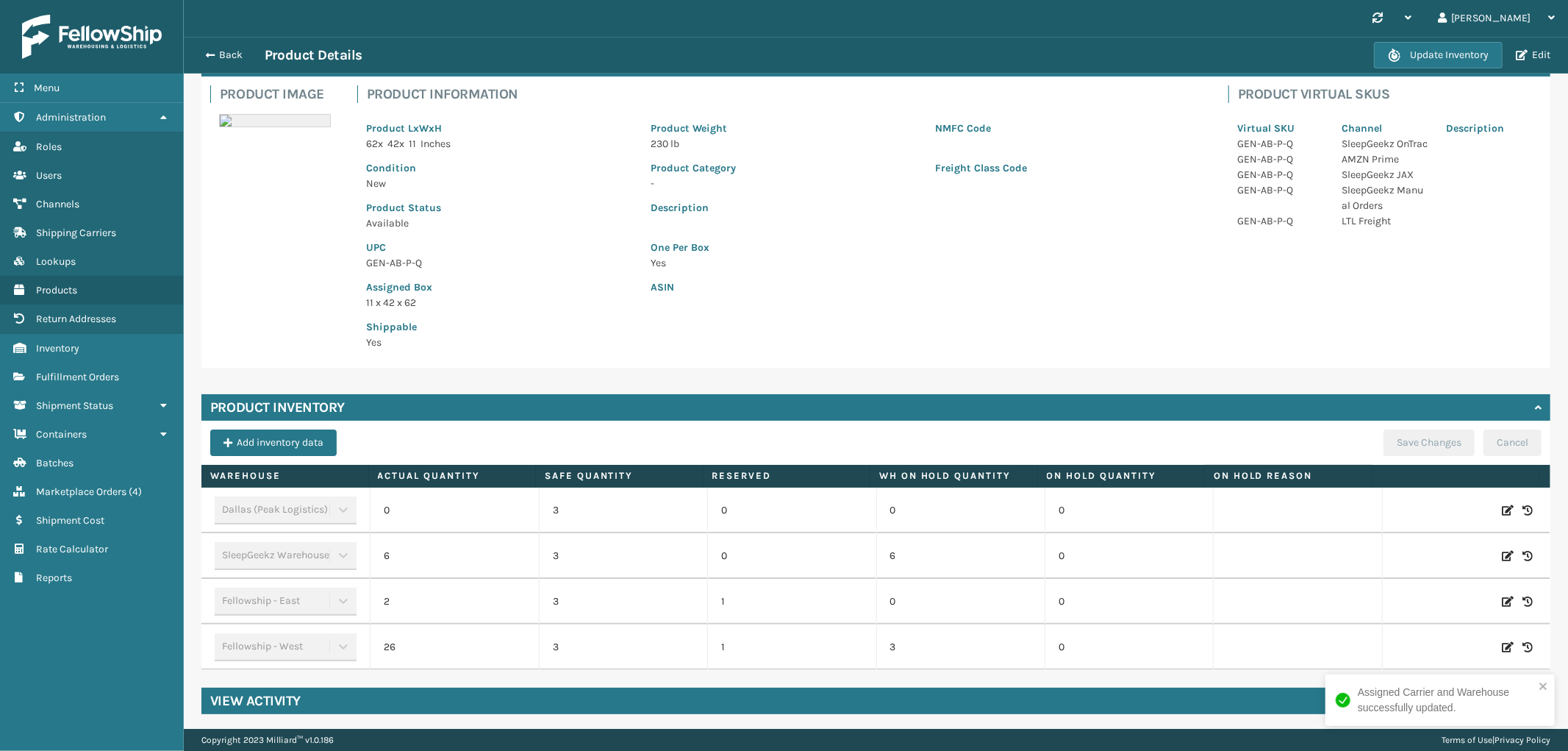
scroll to position [94, 0]
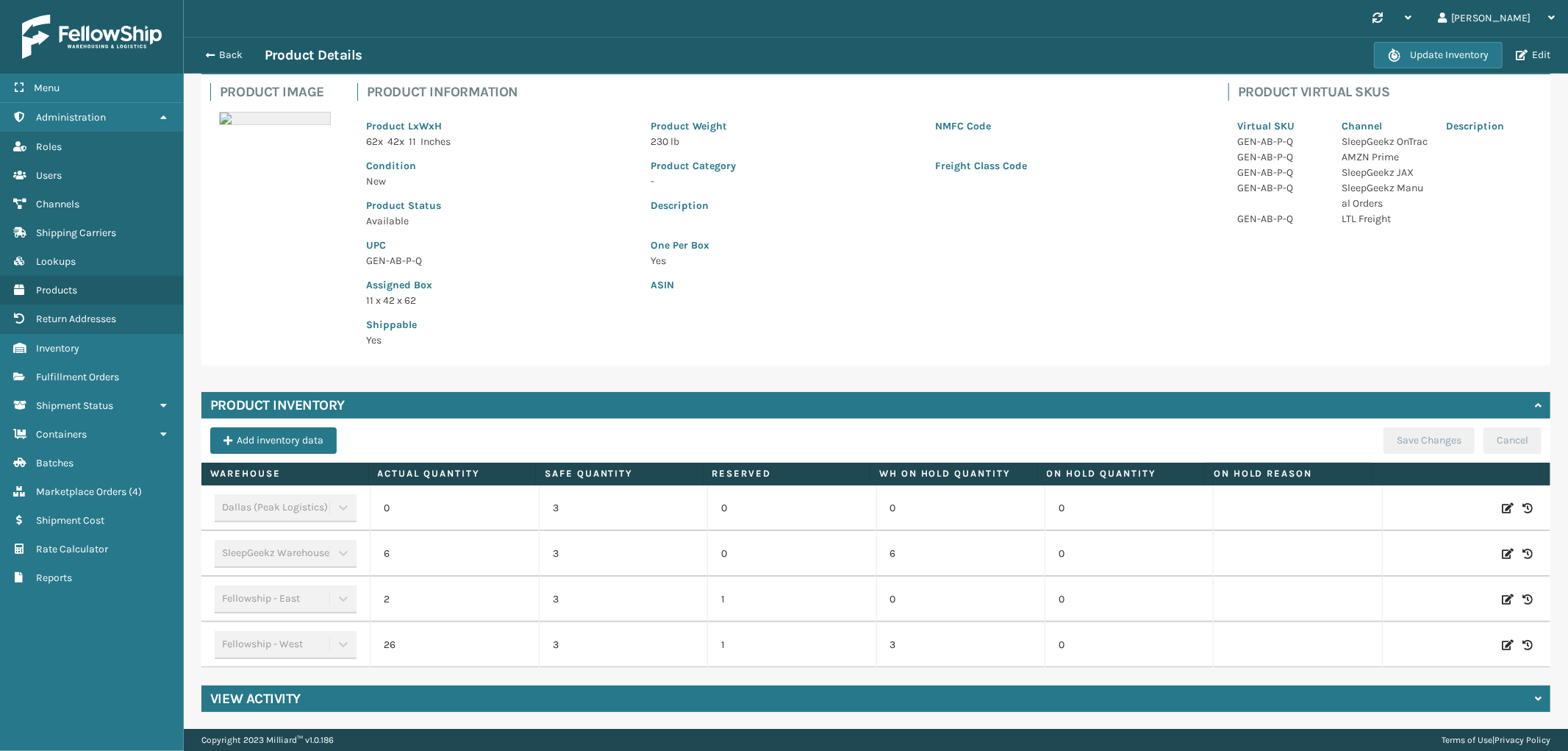
click at [1502, 600] on icon at bounding box center [1508, 600] width 12 height 15
click at [388, 596] on span "Decrease value" at bounding box center [394, 602] width 12 height 12
type input "1"
click at [1392, 597] on button "ADD" at bounding box center [1411, 600] width 37 height 18
click at [1395, 427] on button "Save Changes" at bounding box center [1429, 441] width 91 height 27
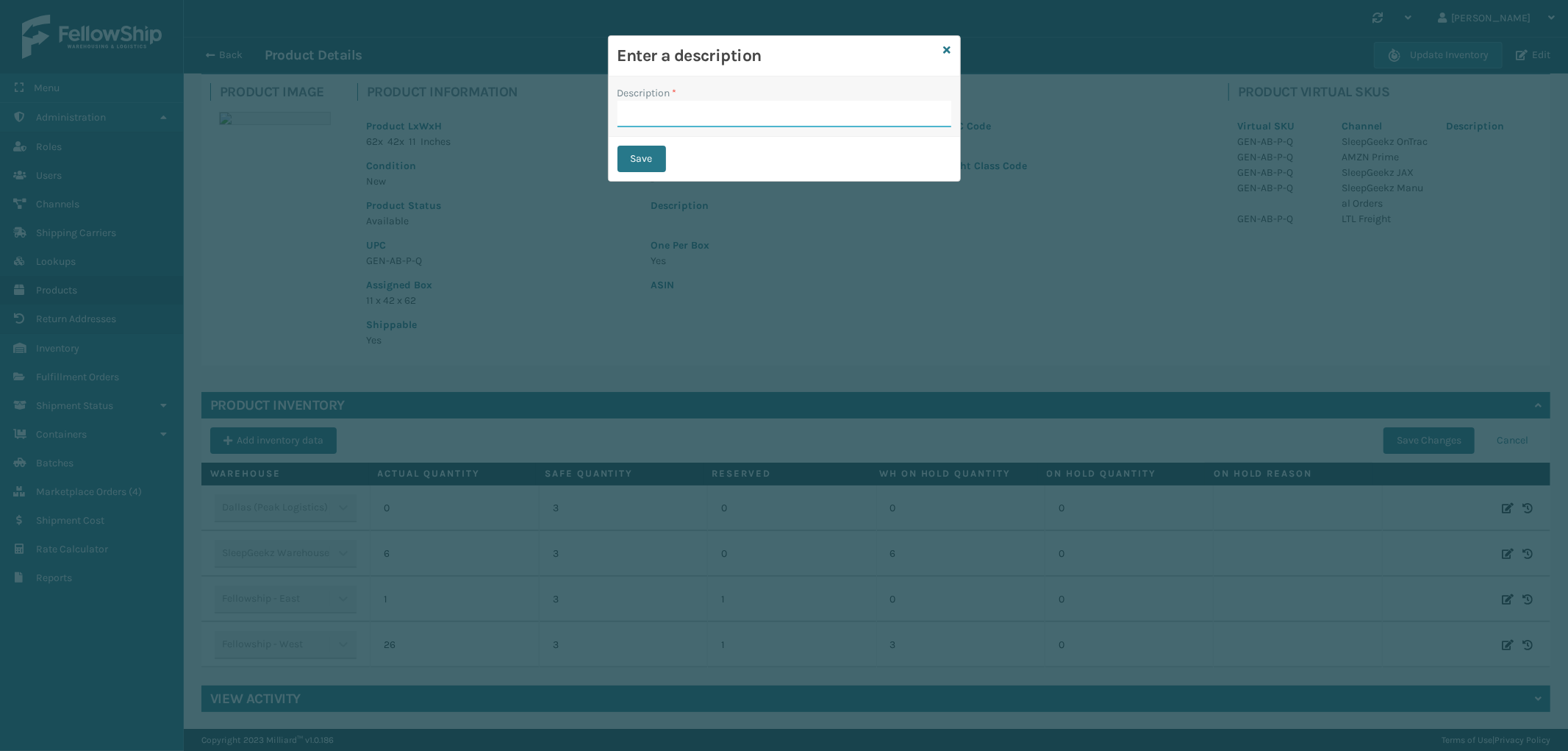
click at [713, 120] on input "Description *" at bounding box center [784, 114] width 334 height 27
type input "from inventory"
click at [645, 153] on button "Save" at bounding box center [641, 159] width 48 height 27
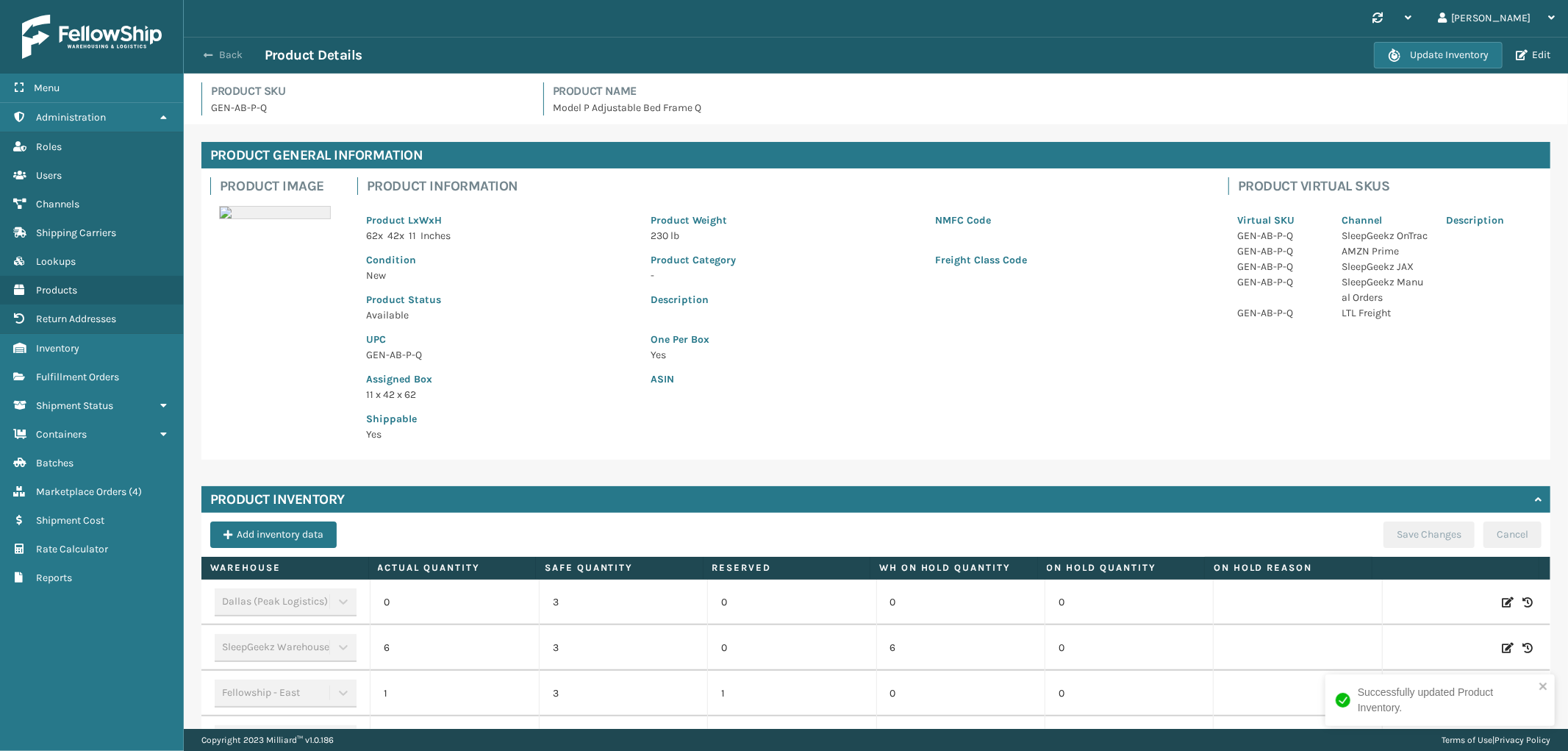
click at [234, 60] on button "Back" at bounding box center [231, 55] width 68 height 13
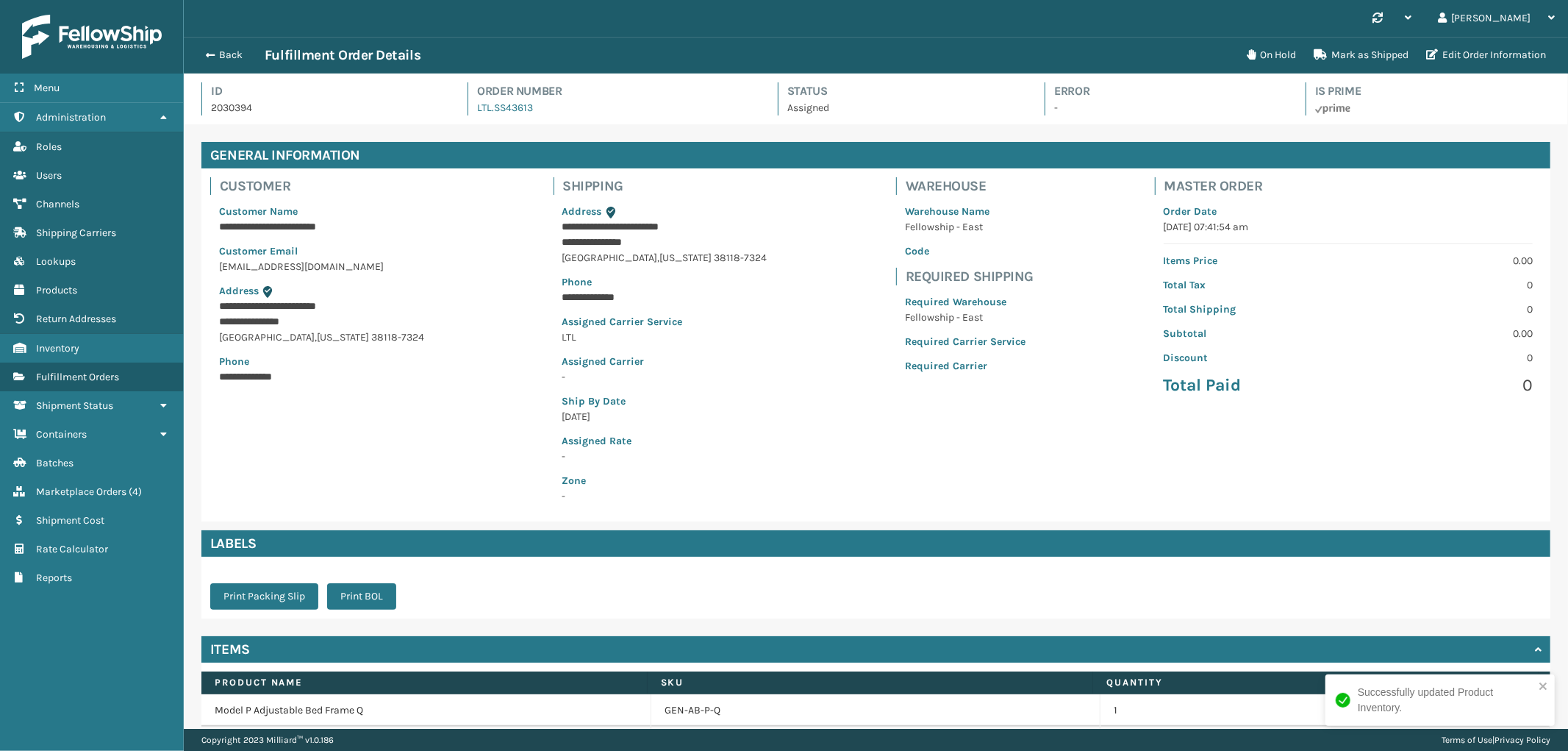
scroll to position [35, 1385]
click at [695, 714] on link "GEN-AB-P-Q" at bounding box center [692, 710] width 56 height 15
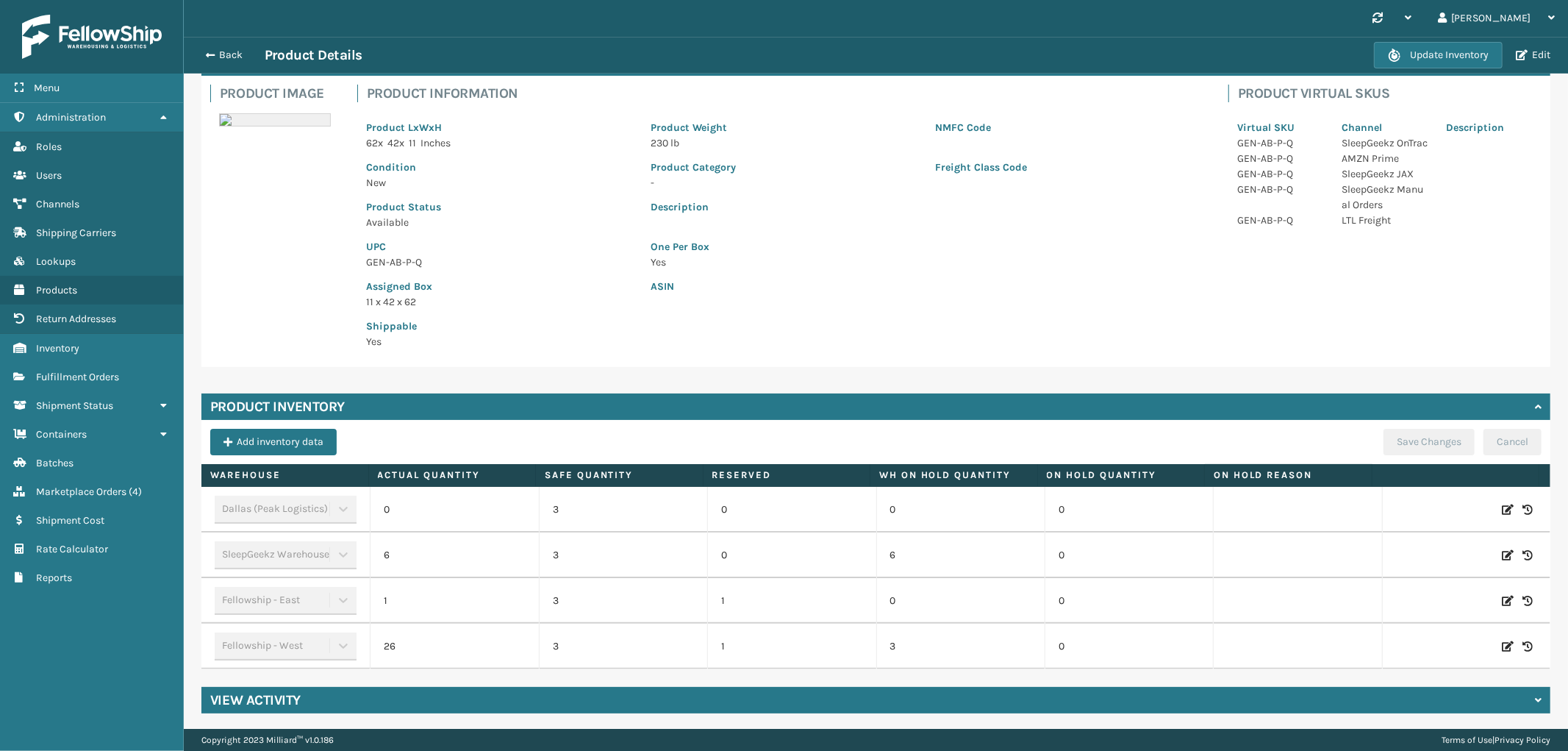
scroll to position [94, 0]
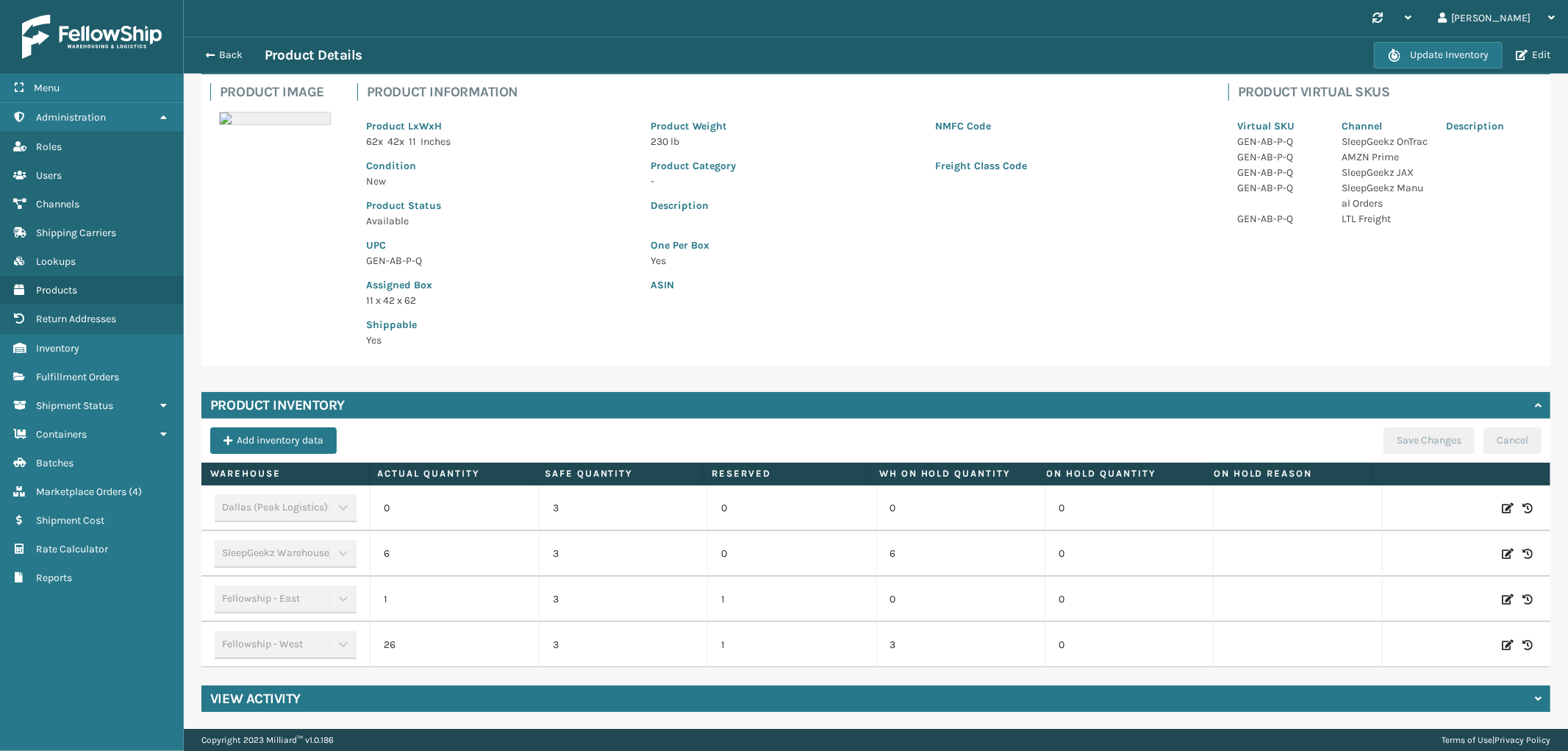
click at [1502, 600] on icon at bounding box center [1508, 600] width 12 height 15
drag, startPoint x: 433, startPoint y: 603, endPoint x: 327, endPoint y: 594, distance: 106.4
click at [327, 594] on tr "Fellowship - East 1 3 1 0 0 ADD Cancel" at bounding box center [876, 599] width 1349 height 45
drag, startPoint x: 484, startPoint y: 610, endPoint x: 354, endPoint y: 600, distance: 130.4
click at [354, 600] on tr "Fellowship - East 1 3 1 0 0 ADD Cancel" at bounding box center [876, 599] width 1349 height 45
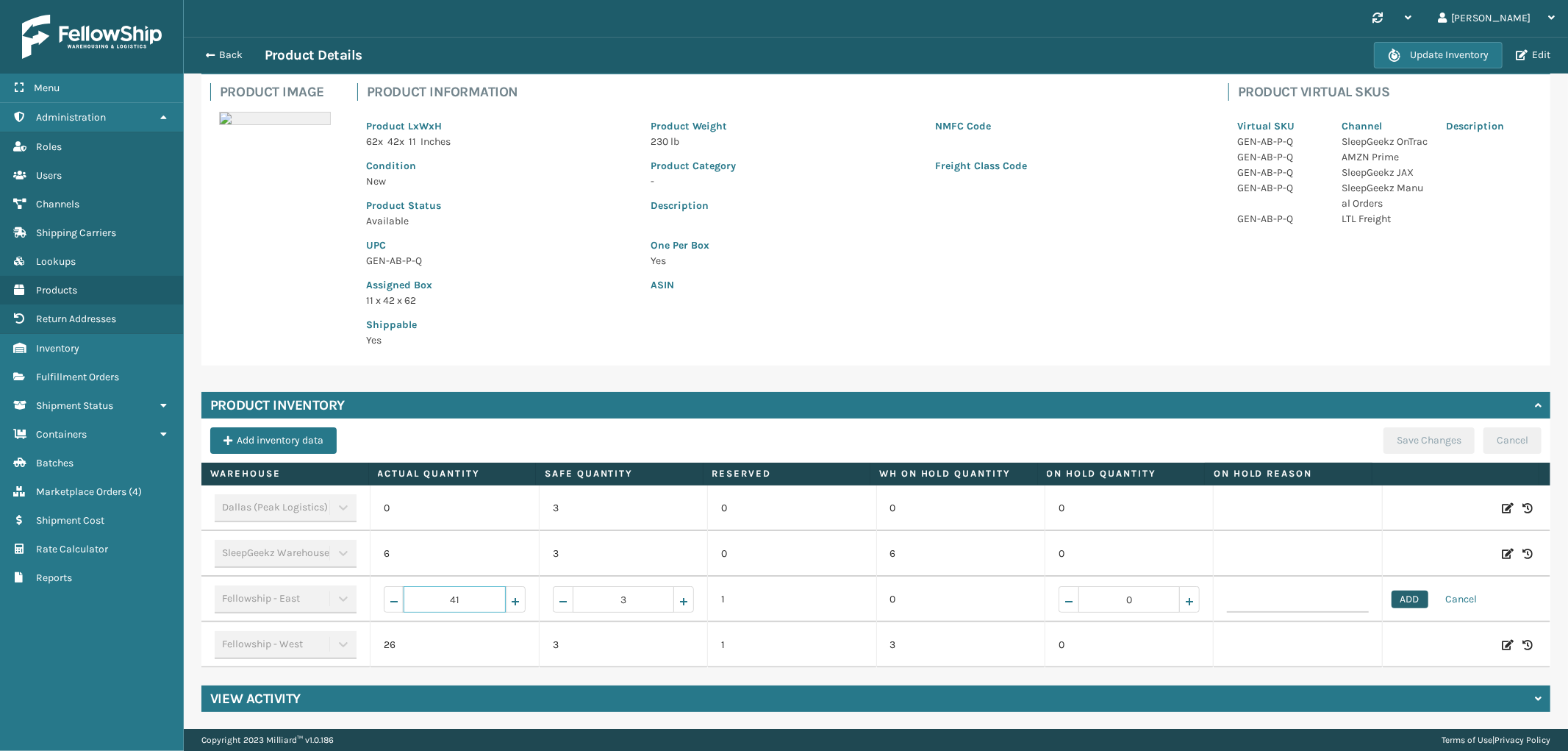
type input "41"
click at [1392, 598] on button "ADD" at bounding box center [1411, 600] width 37 height 18
click at [1385, 439] on button "Save Changes" at bounding box center [1429, 441] width 91 height 27
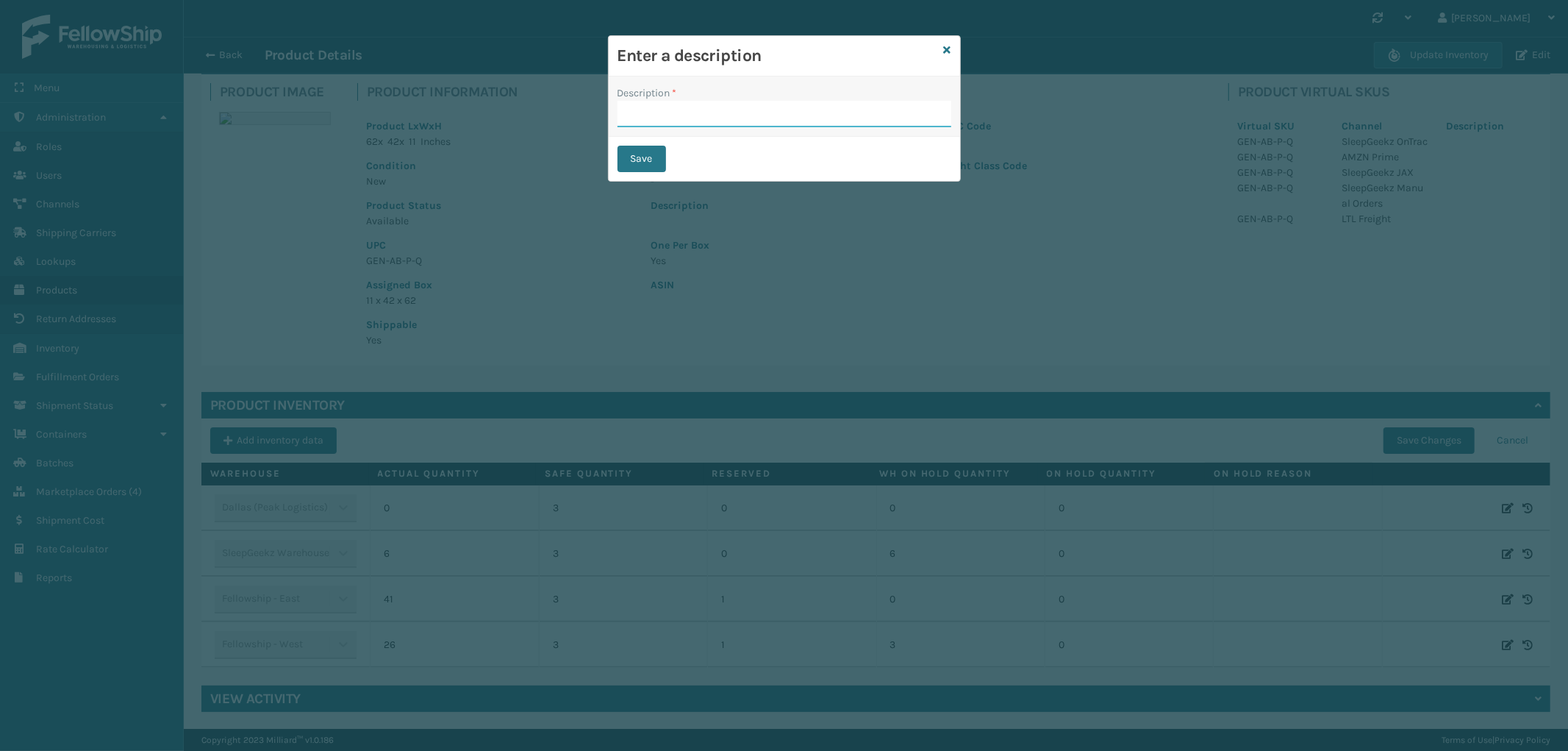
click at [695, 115] on input "Description *" at bounding box center [784, 114] width 334 height 27
type input "received by warehouse"
click at [621, 156] on button "Save" at bounding box center [641, 159] width 48 height 27
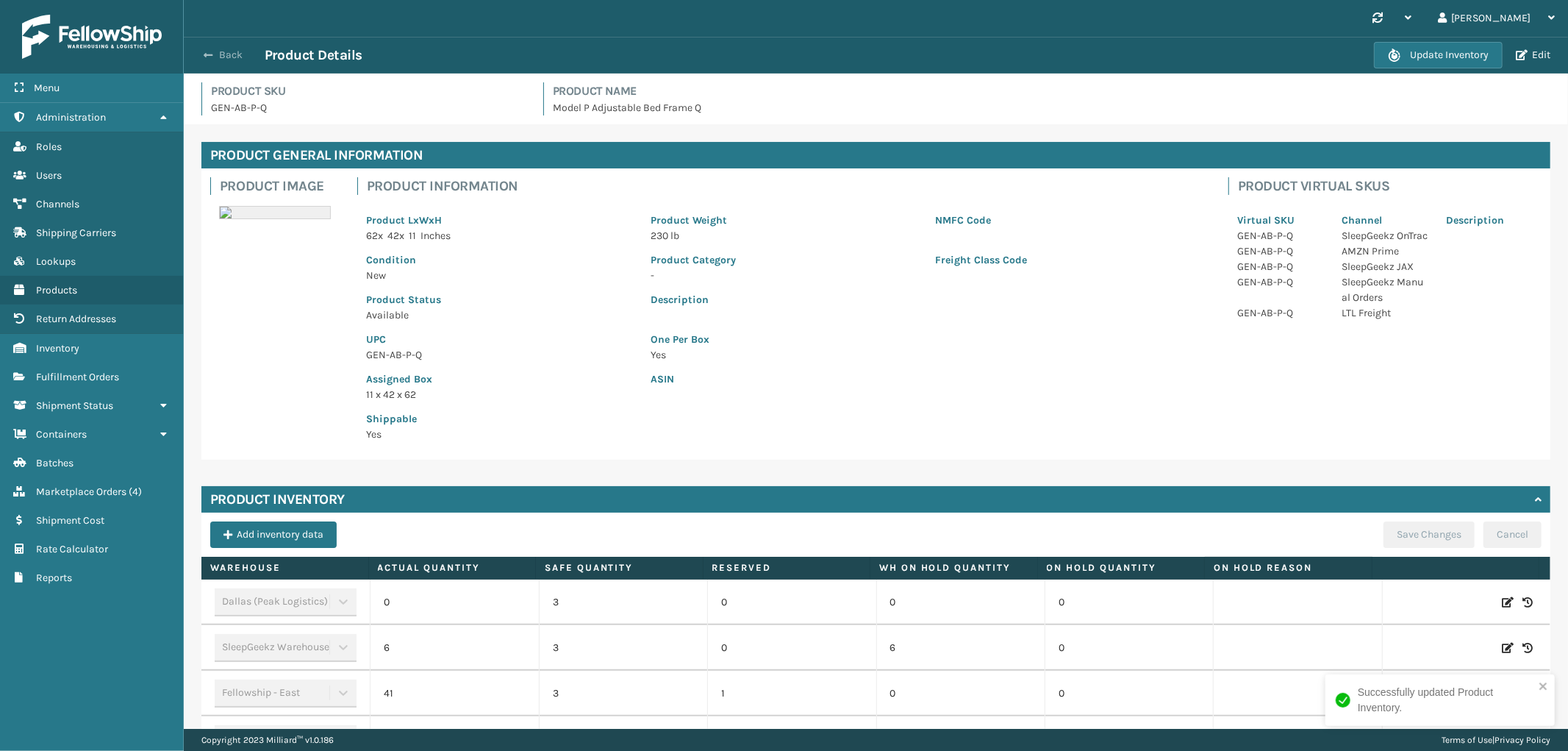
click at [218, 59] on button "Back" at bounding box center [231, 55] width 68 height 13
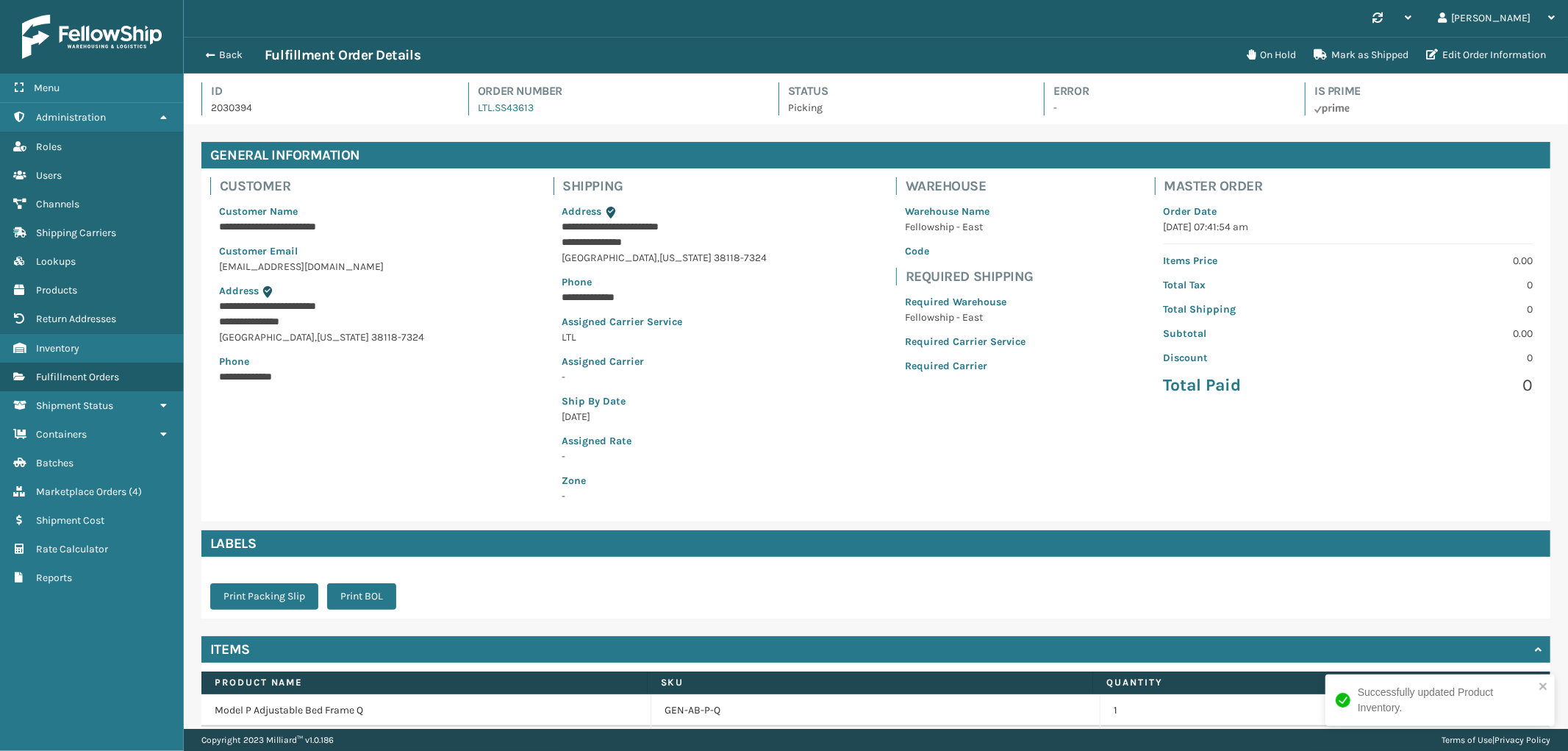
scroll to position [35, 1385]
click at [231, 56] on button "Back" at bounding box center [231, 55] width 68 height 13
